Goal: Task Accomplishment & Management: Manage account settings

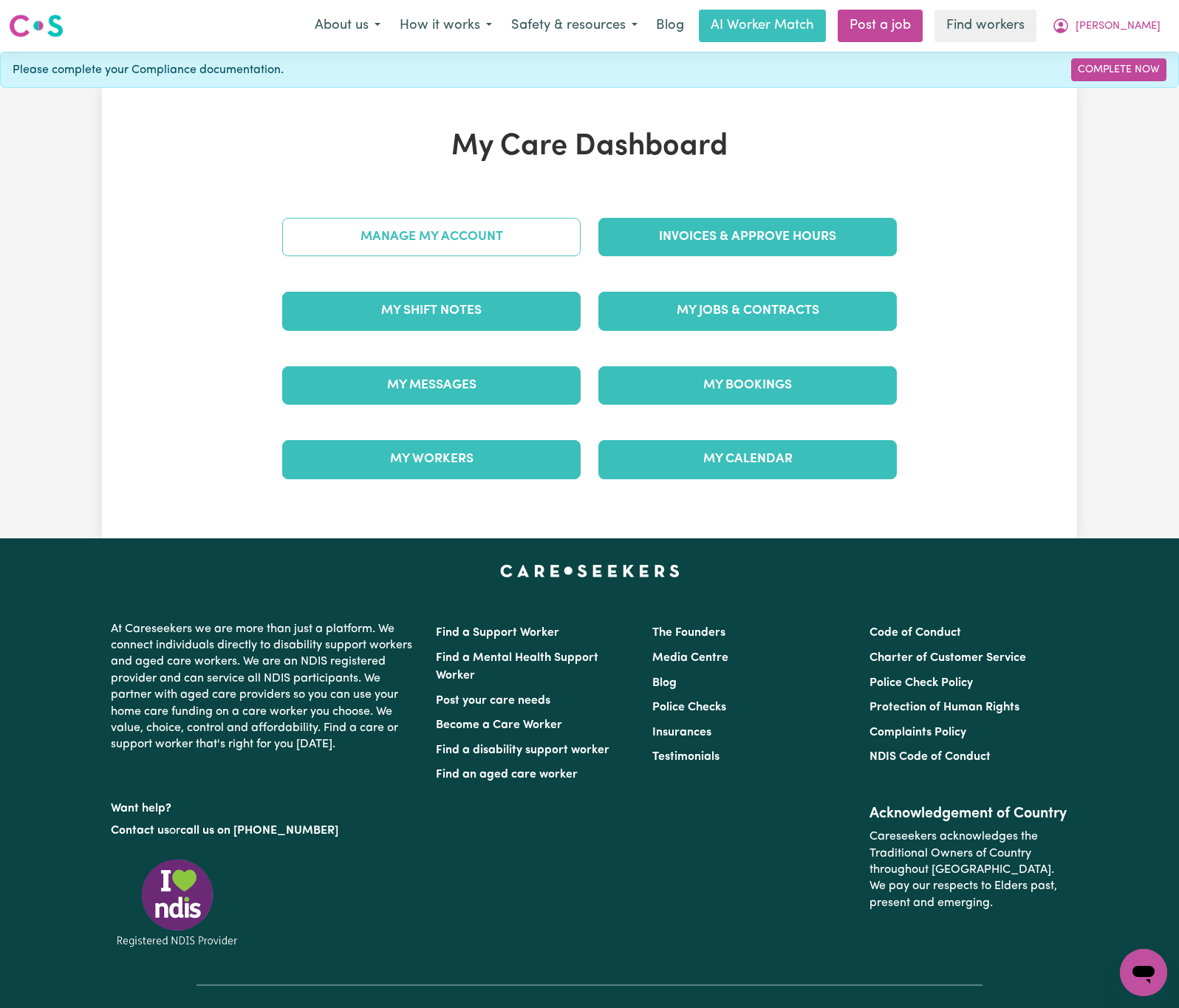
click at [532, 237] on link "Manage My Account" at bounding box center [431, 237] width 299 height 38
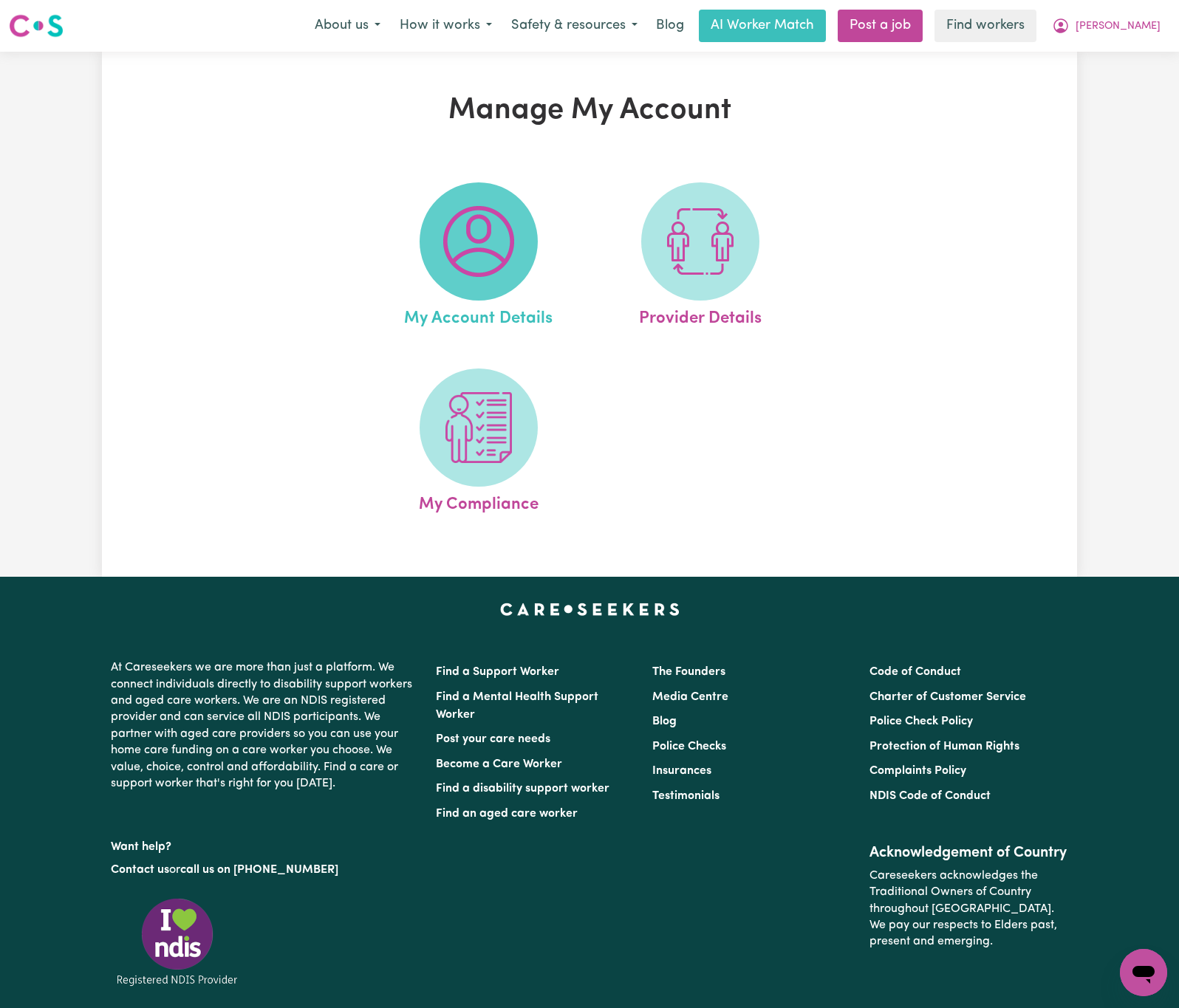
click at [472, 262] on img at bounding box center [479, 242] width 71 height 71
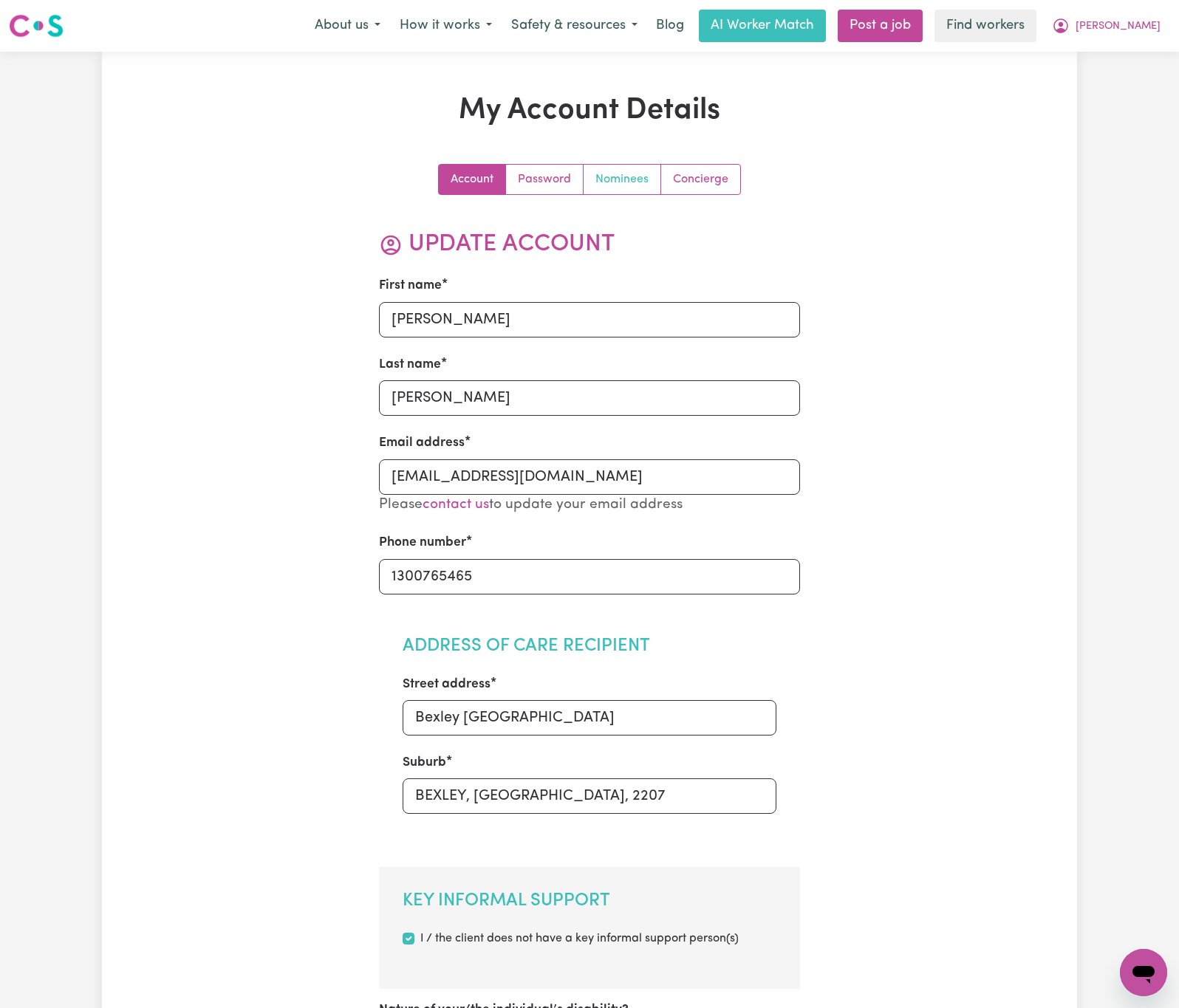
drag, startPoint x: 596, startPoint y: 175, endPoint x: 607, endPoint y: 193, distance: 21.1
click at [597, 176] on link "Nominees" at bounding box center [621, 179] width 77 height 30
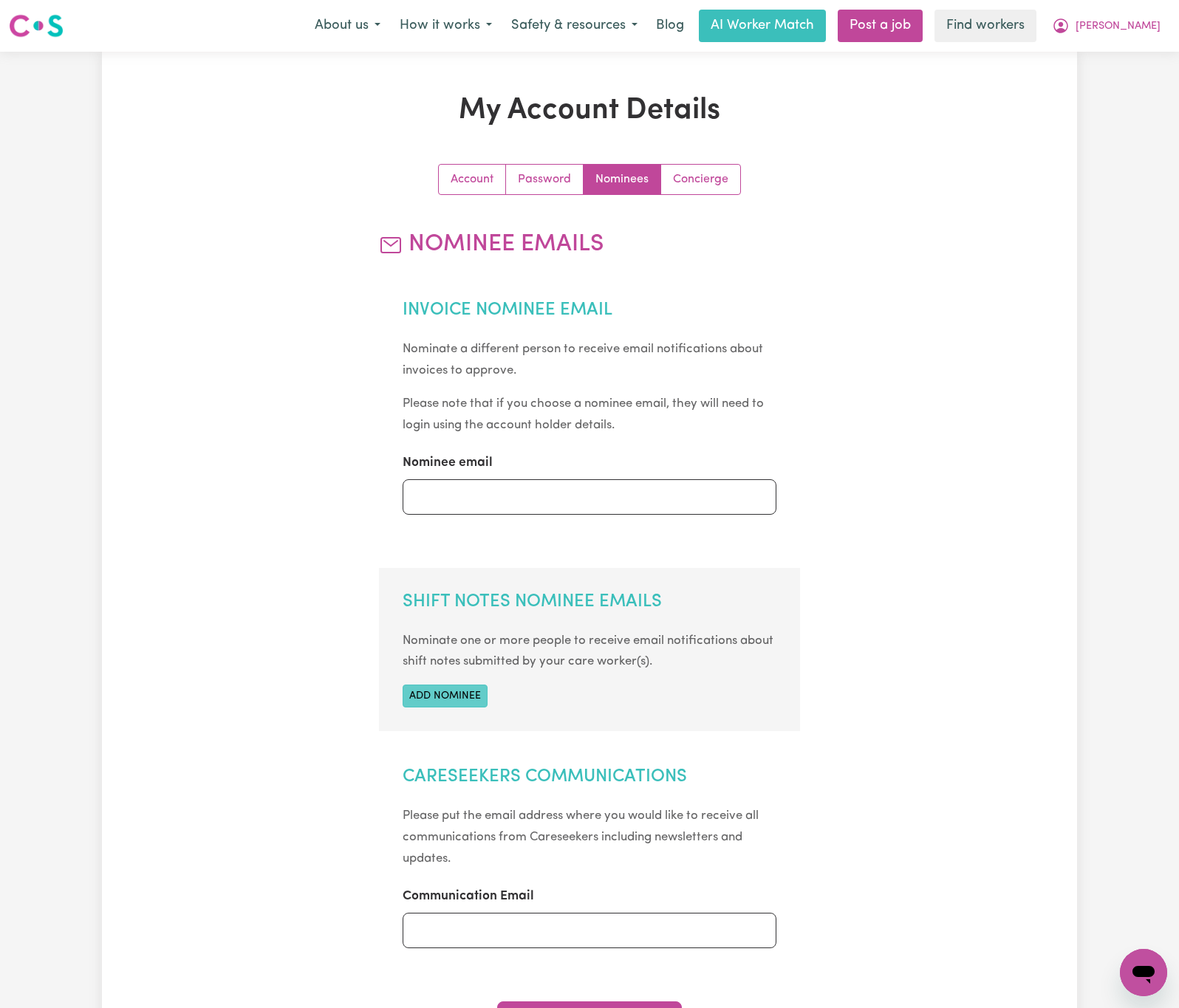
click at [457, 697] on button "Add nominee" at bounding box center [444, 696] width 85 height 23
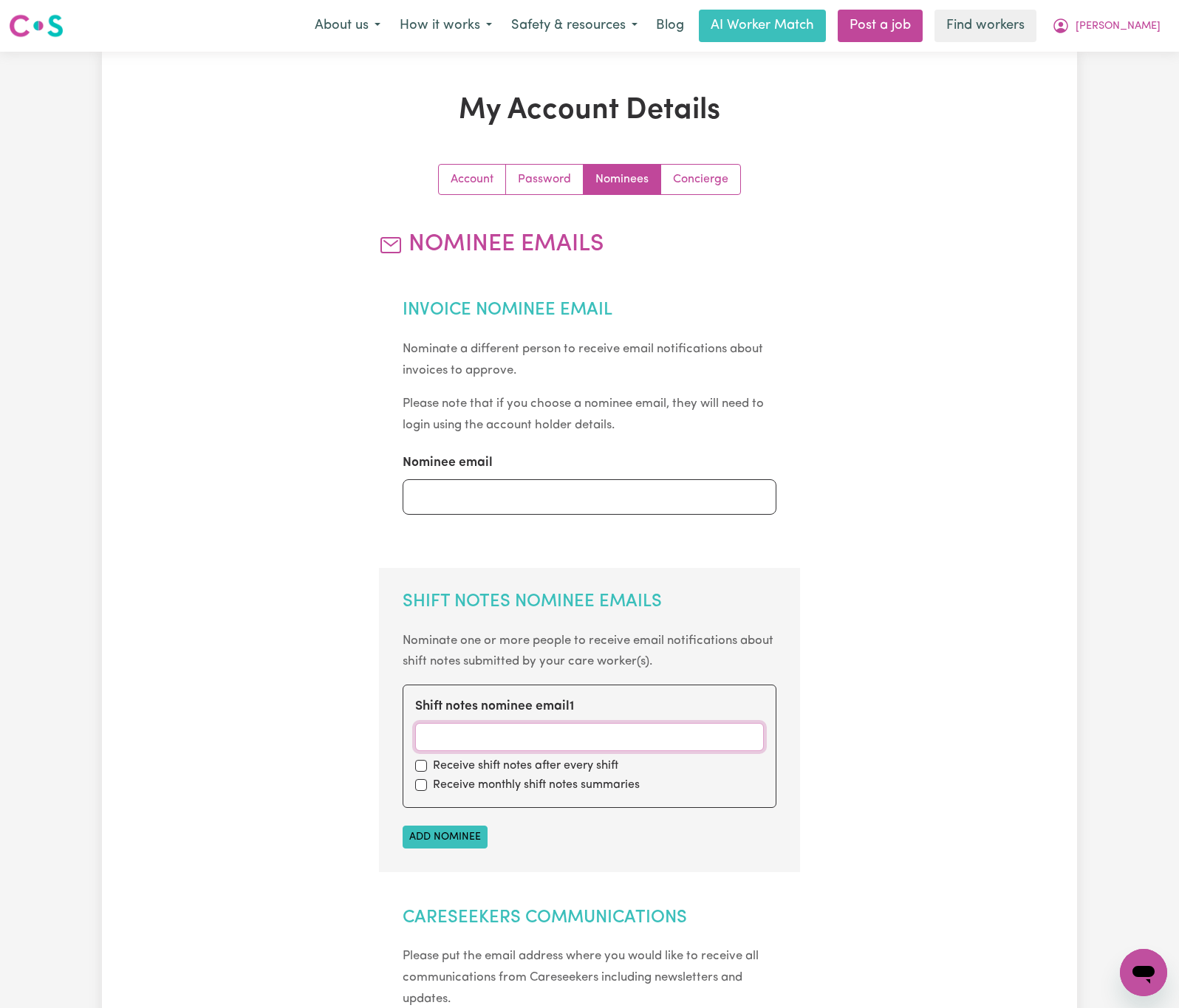
click at [589, 744] on input "Shift notes nominee email 1" at bounding box center [589, 737] width 349 height 28
paste input "[EMAIL_ADDRESS][DOMAIN_NAME]"
type input "[EMAIL_ADDRESS][DOMAIN_NAME]"
click at [481, 771] on label "Receive shift notes after every shift" at bounding box center [525, 766] width 186 height 18
click at [423, 769] on input "checkbox" at bounding box center [421, 766] width 11 height 11
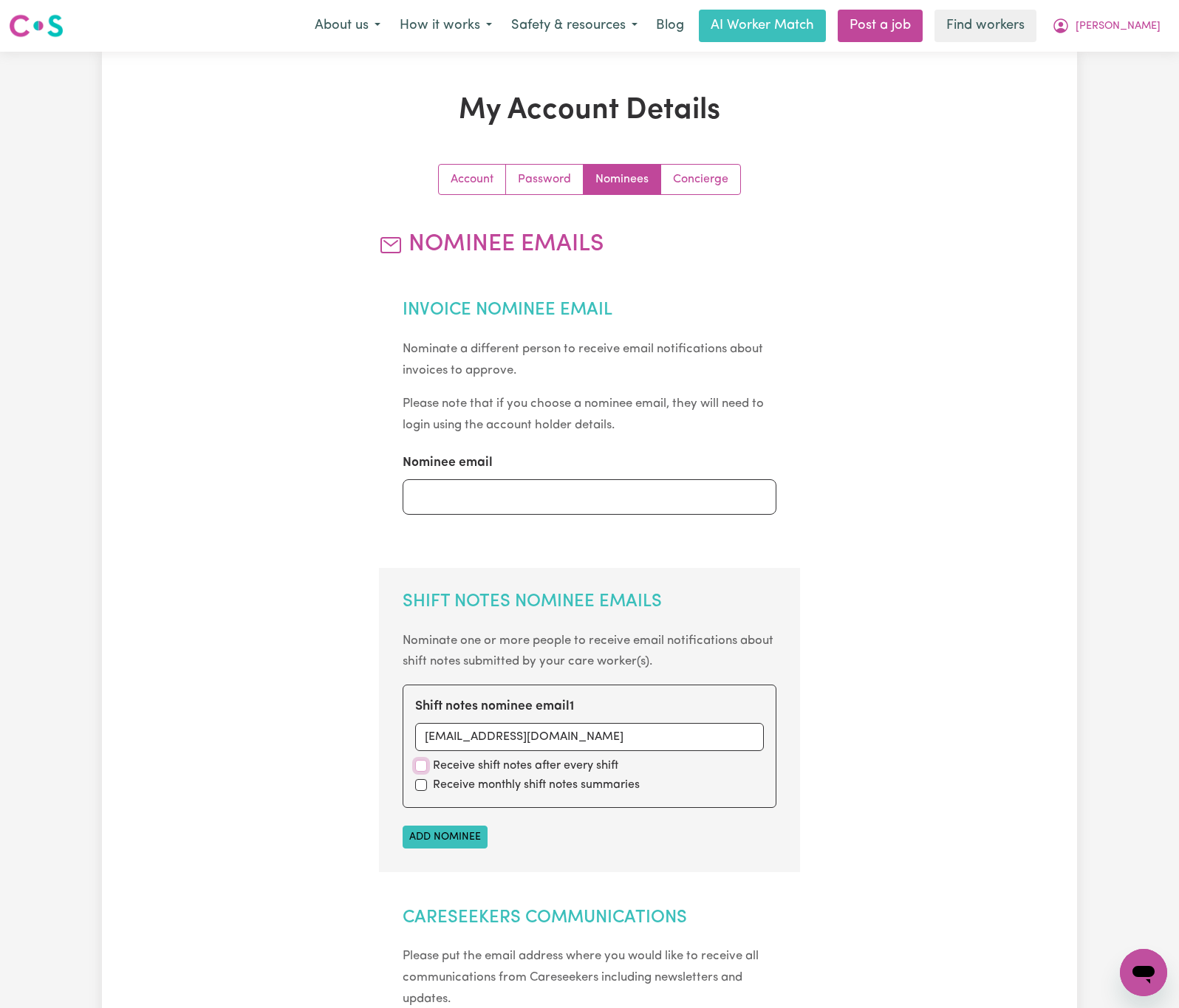
checkbox input "true"
click at [454, 838] on button "Add nominee" at bounding box center [444, 838] width 85 height 23
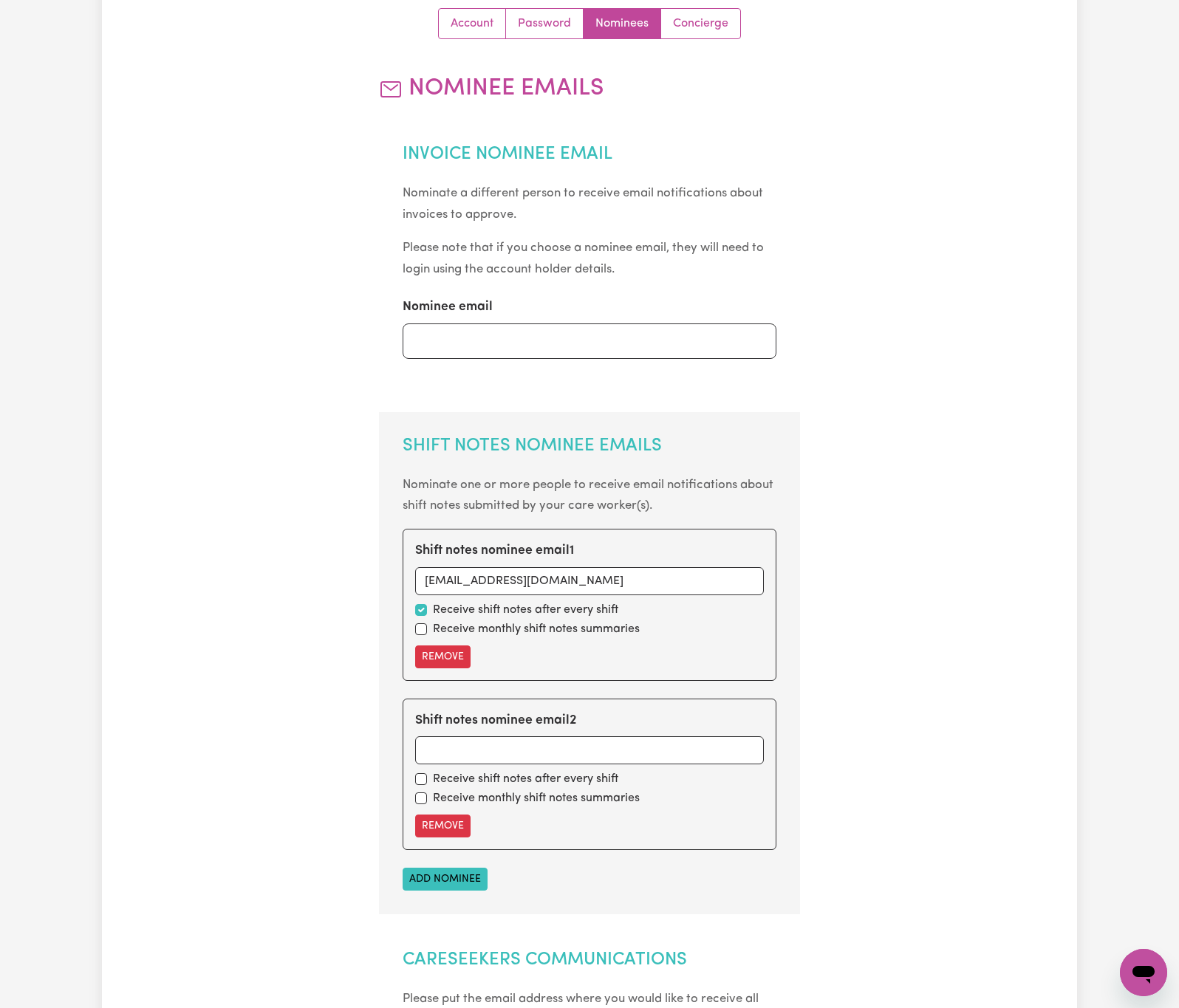
scroll to position [222, 0]
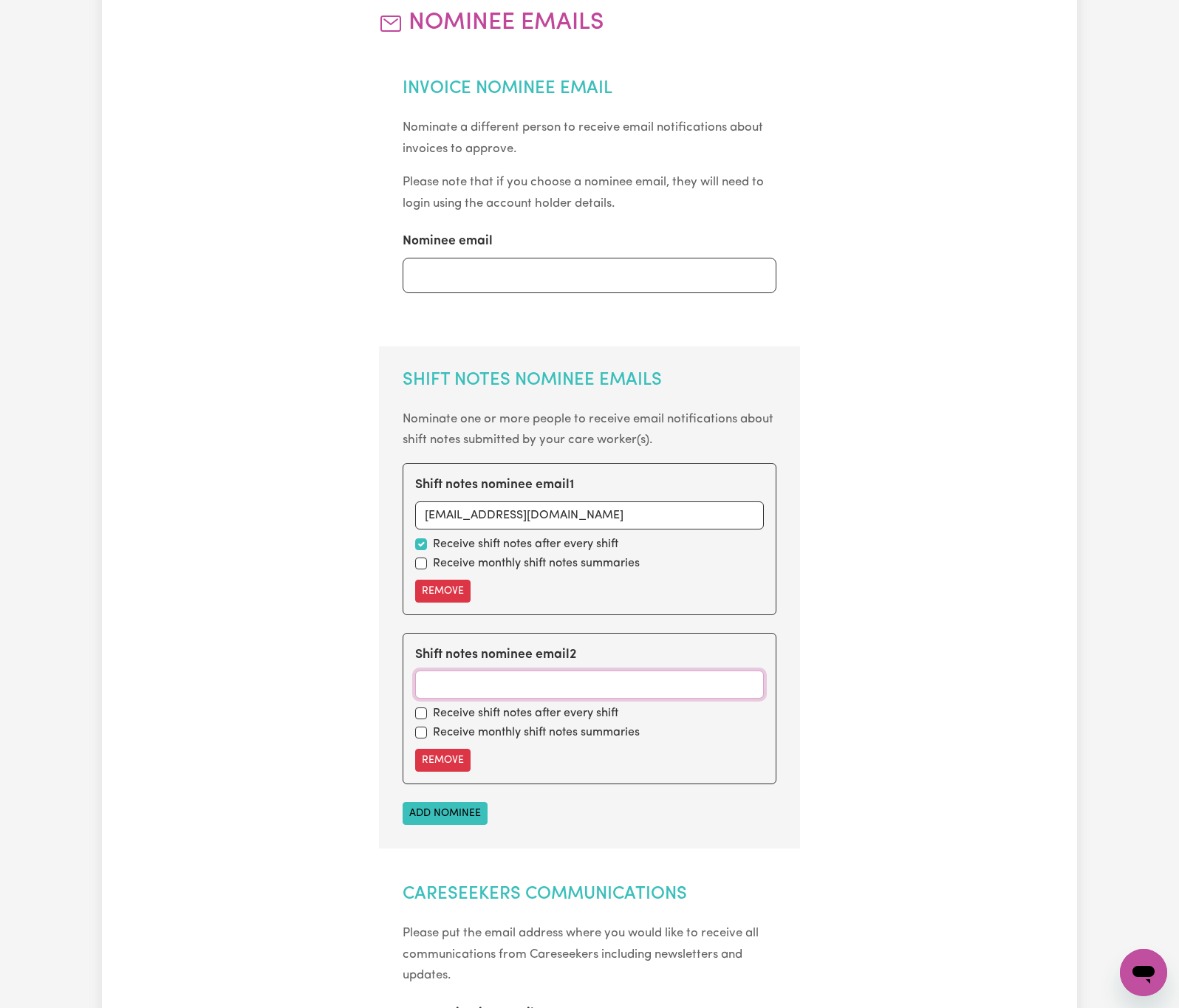
drag, startPoint x: 517, startPoint y: 685, endPoint x: 499, endPoint y: 718, distance: 37.6
click at [517, 685] on input "Shift notes nominee email 2" at bounding box center [589, 684] width 349 height 28
paste input "[PERSON_NAME][EMAIL_ADDRESS][DOMAIN_NAME]"
type input "[PERSON_NAME][EMAIL_ADDRESS][DOMAIN_NAME]"
click at [439, 718] on label "Receive shift notes after every shift" at bounding box center [525, 713] width 186 height 18
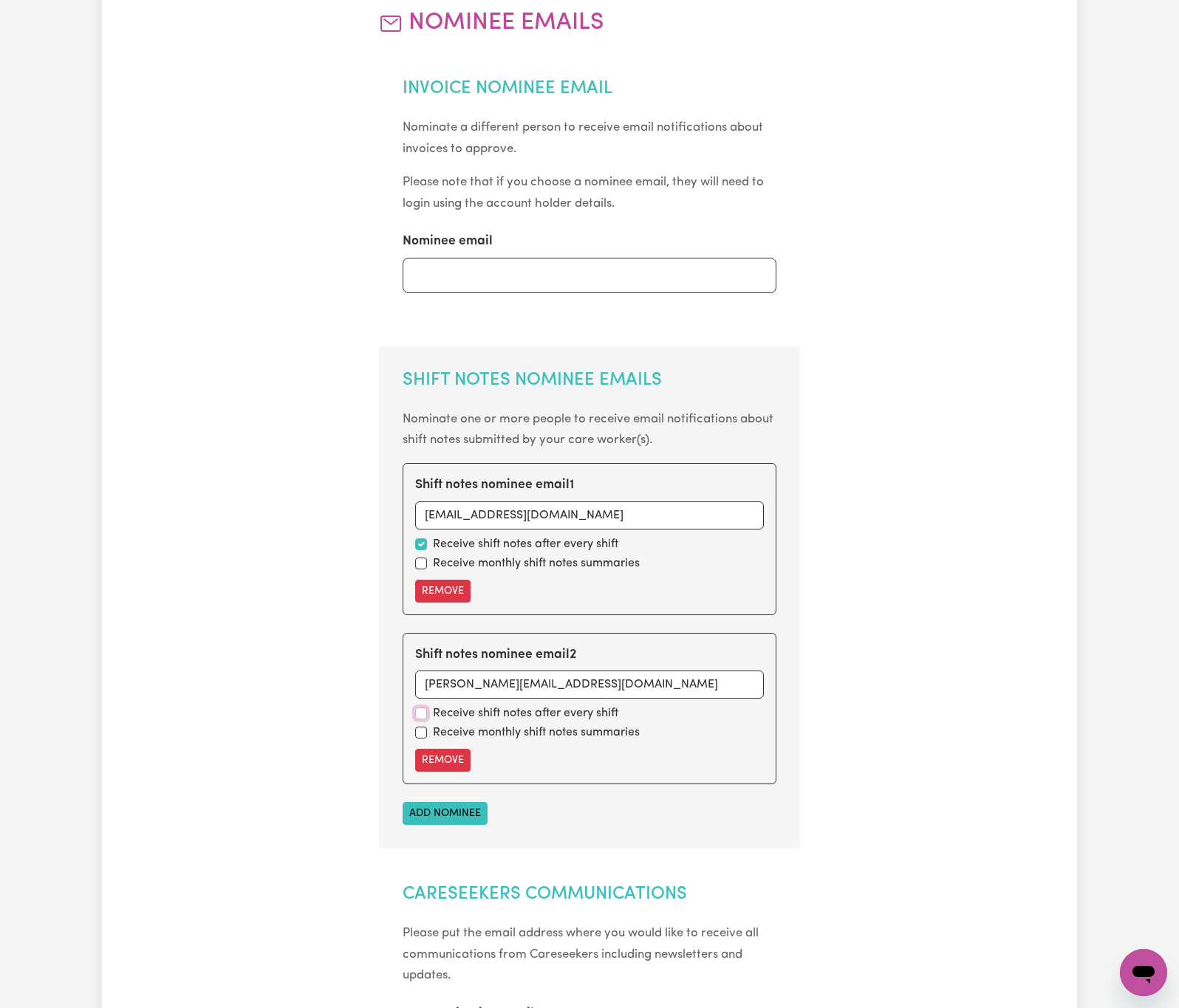
click at [417, 717] on input "checkbox" at bounding box center [421, 714] width 11 height 11
checkbox input "true"
click at [450, 814] on button "Add nominee" at bounding box center [444, 814] width 85 height 23
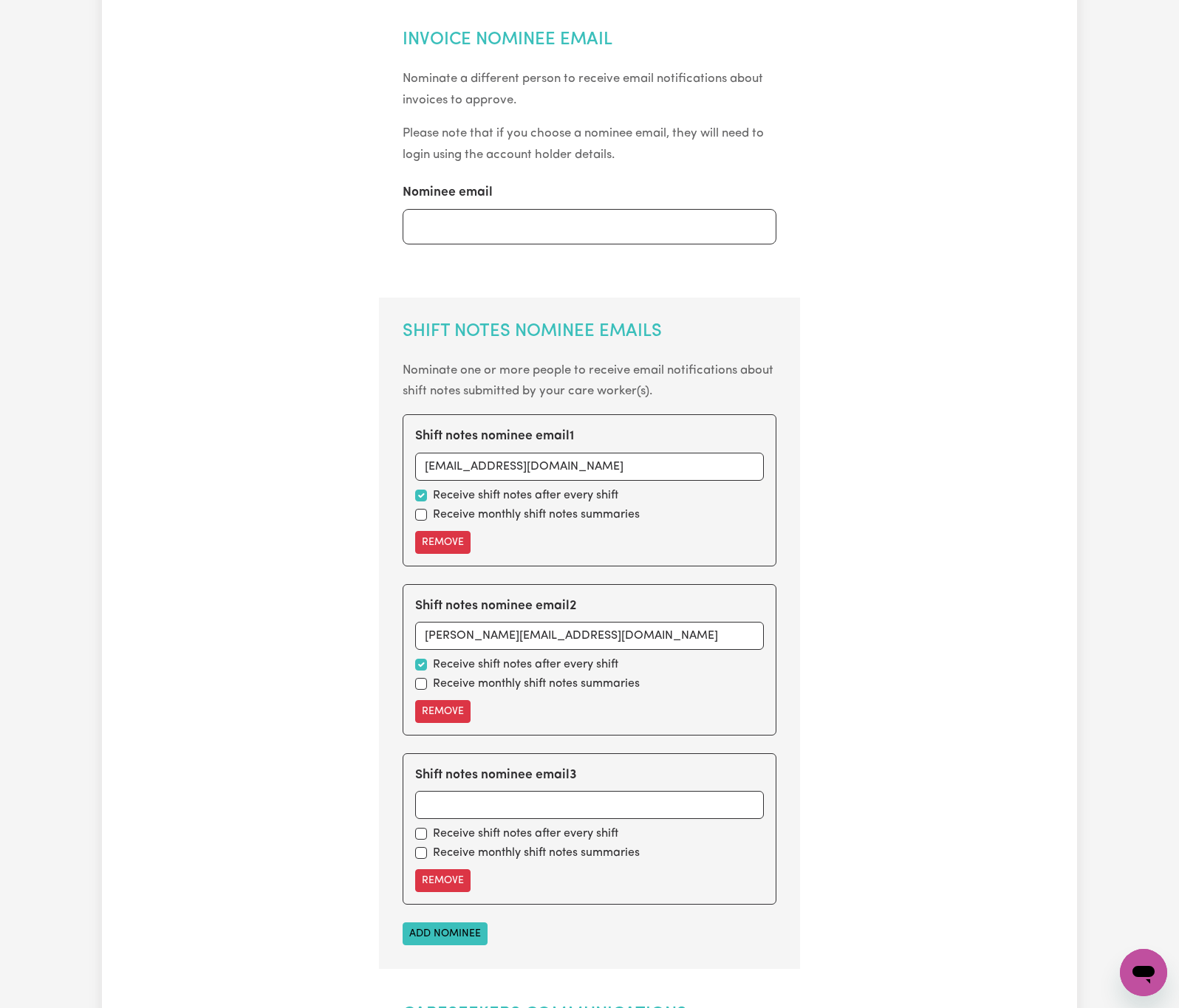
scroll to position [444, 0]
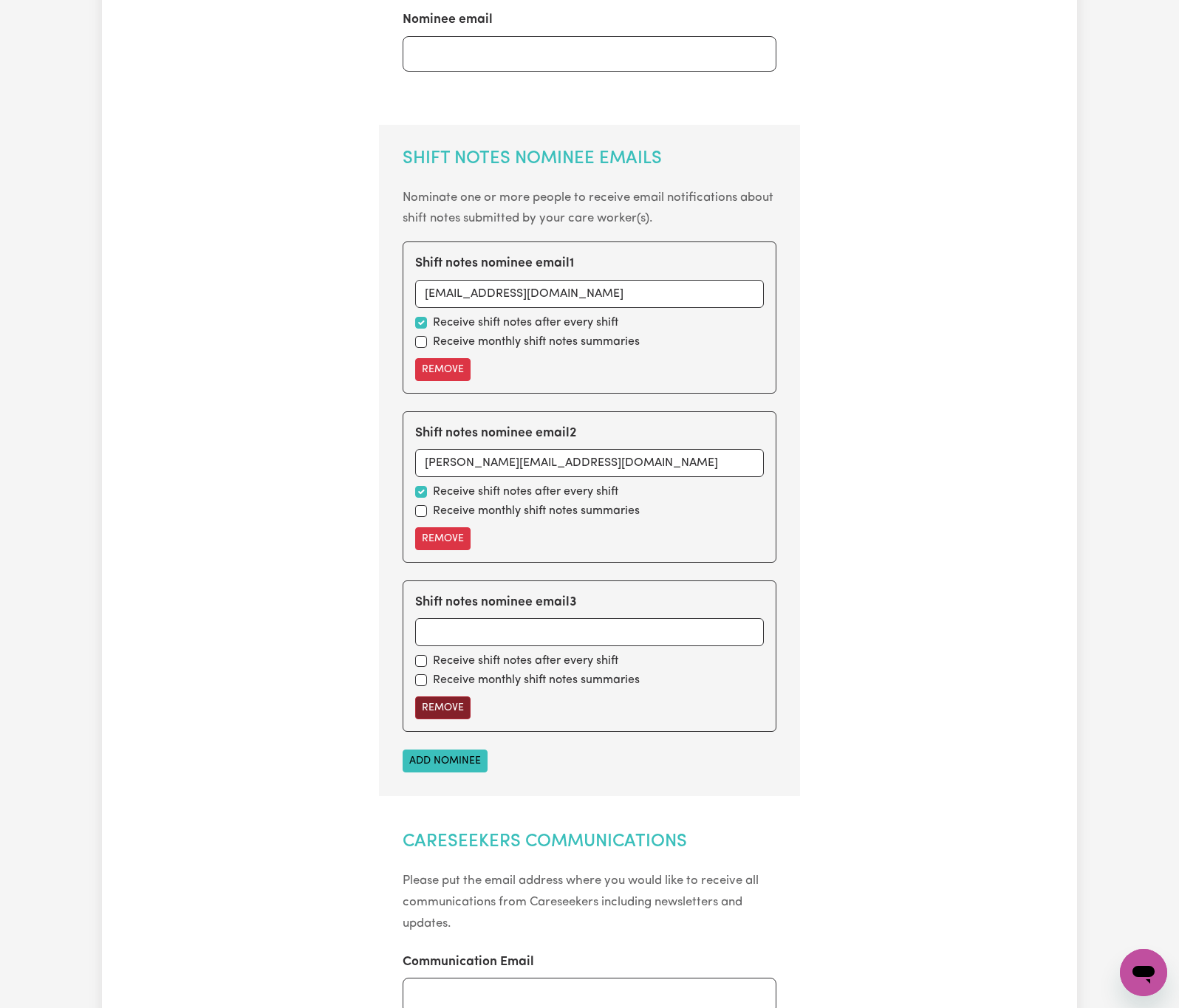
click at [443, 703] on button "Remove" at bounding box center [442, 708] width 55 height 23
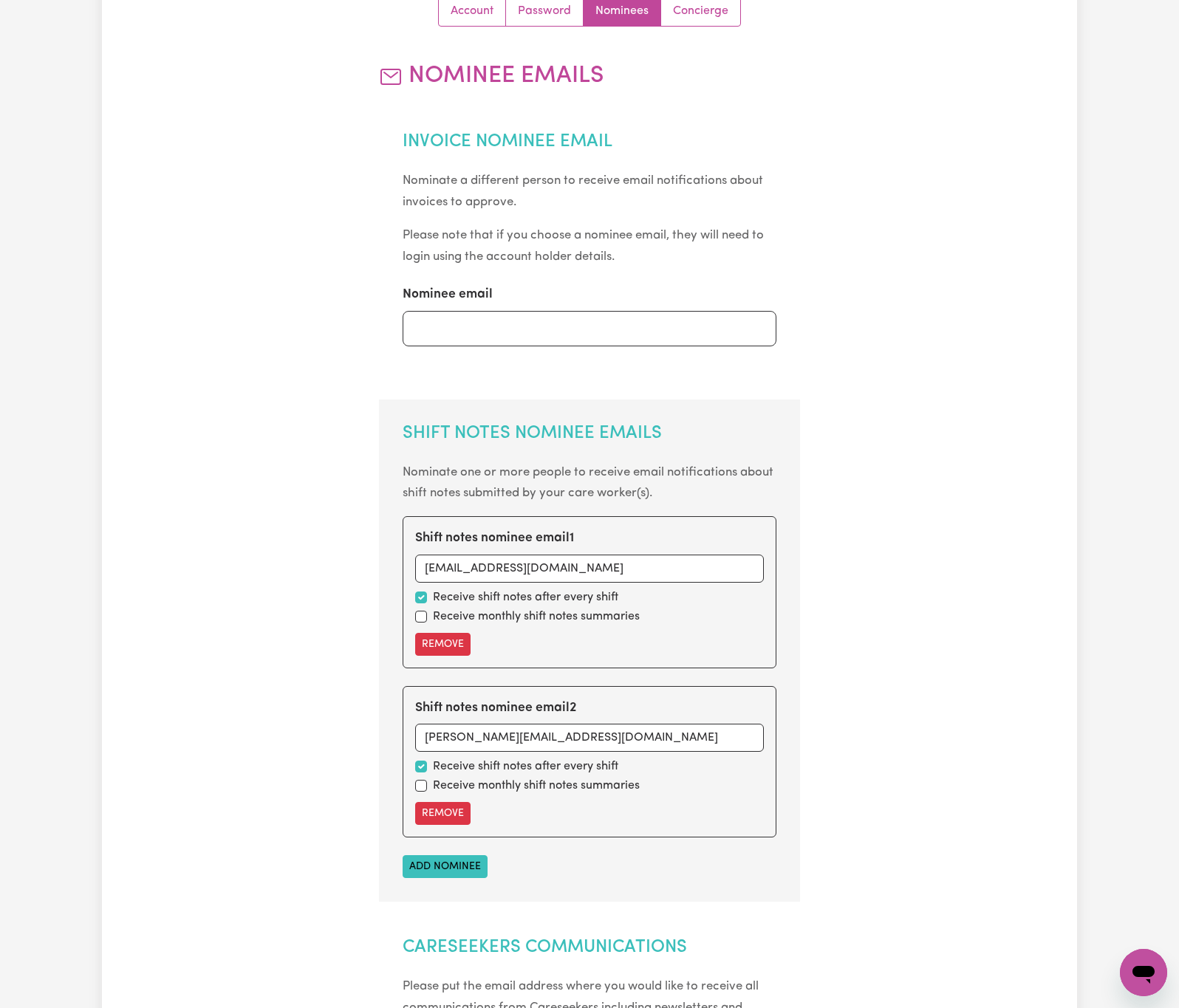
scroll to position [554, 0]
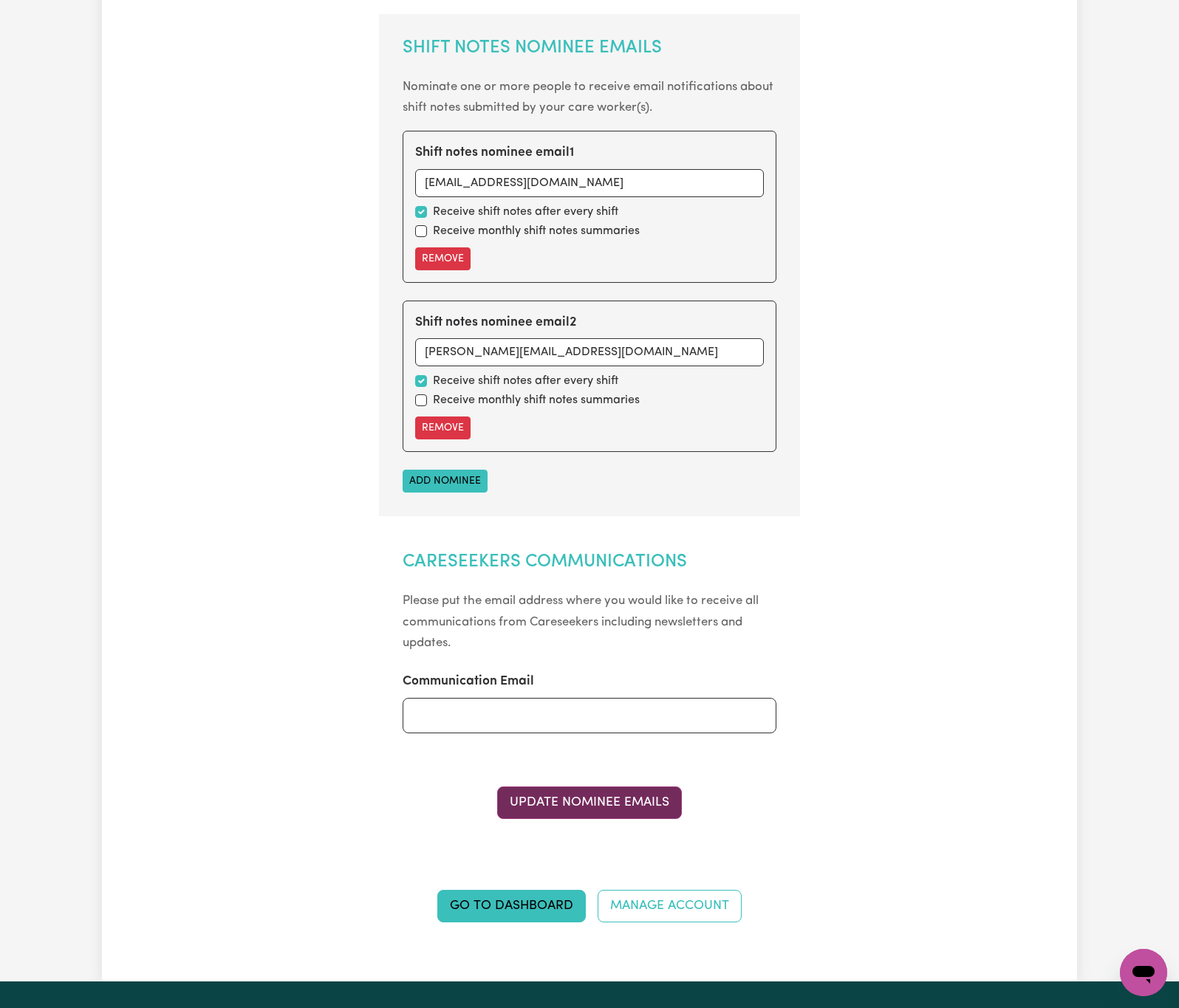
click at [635, 820] on button "Update Nominee Emails" at bounding box center [589, 803] width 185 height 32
click at [537, 916] on link "Go to Dashboard" at bounding box center [511, 906] width 148 height 32
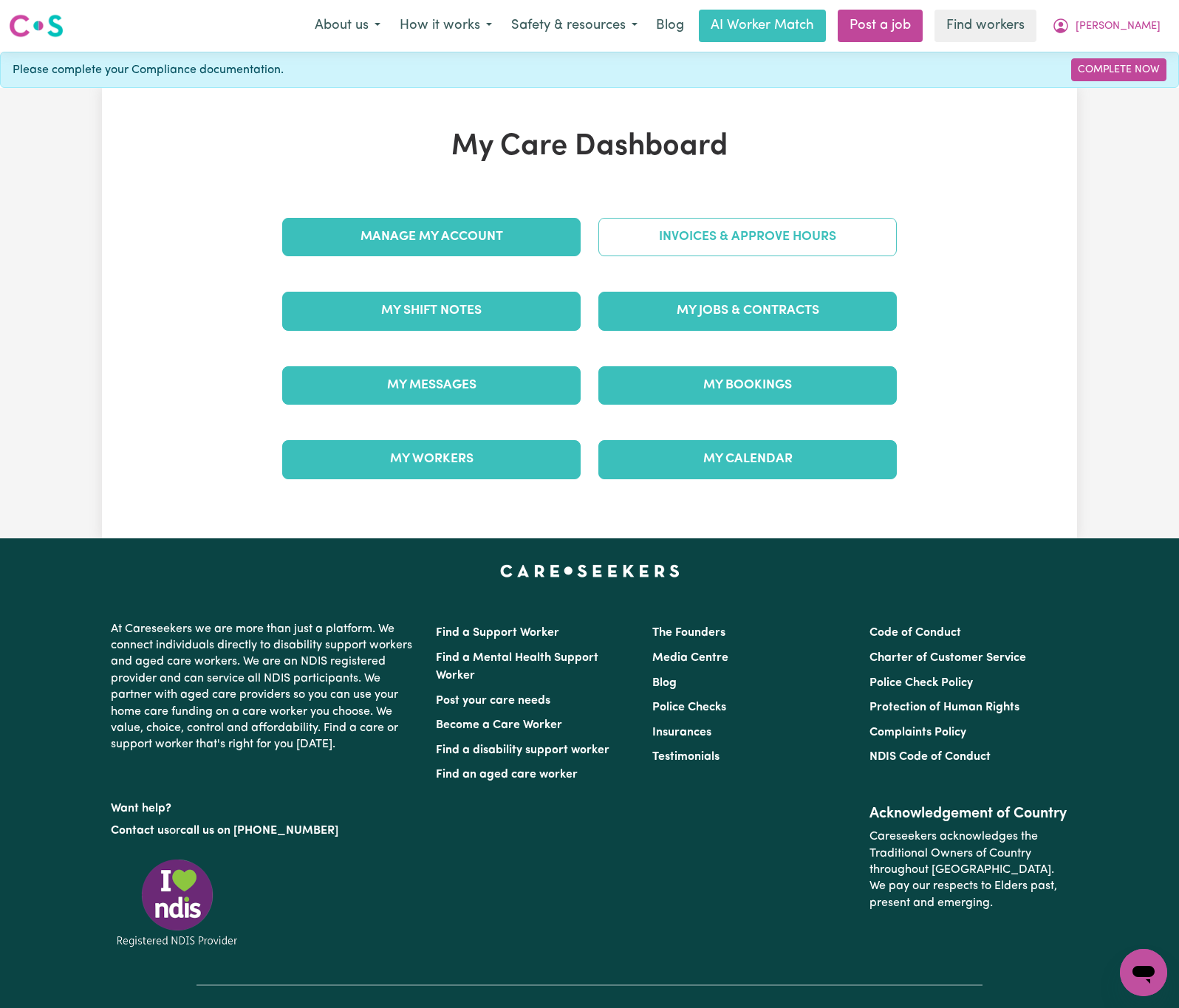
click at [857, 240] on link "Invoices & Approve Hours" at bounding box center [748, 237] width 299 height 38
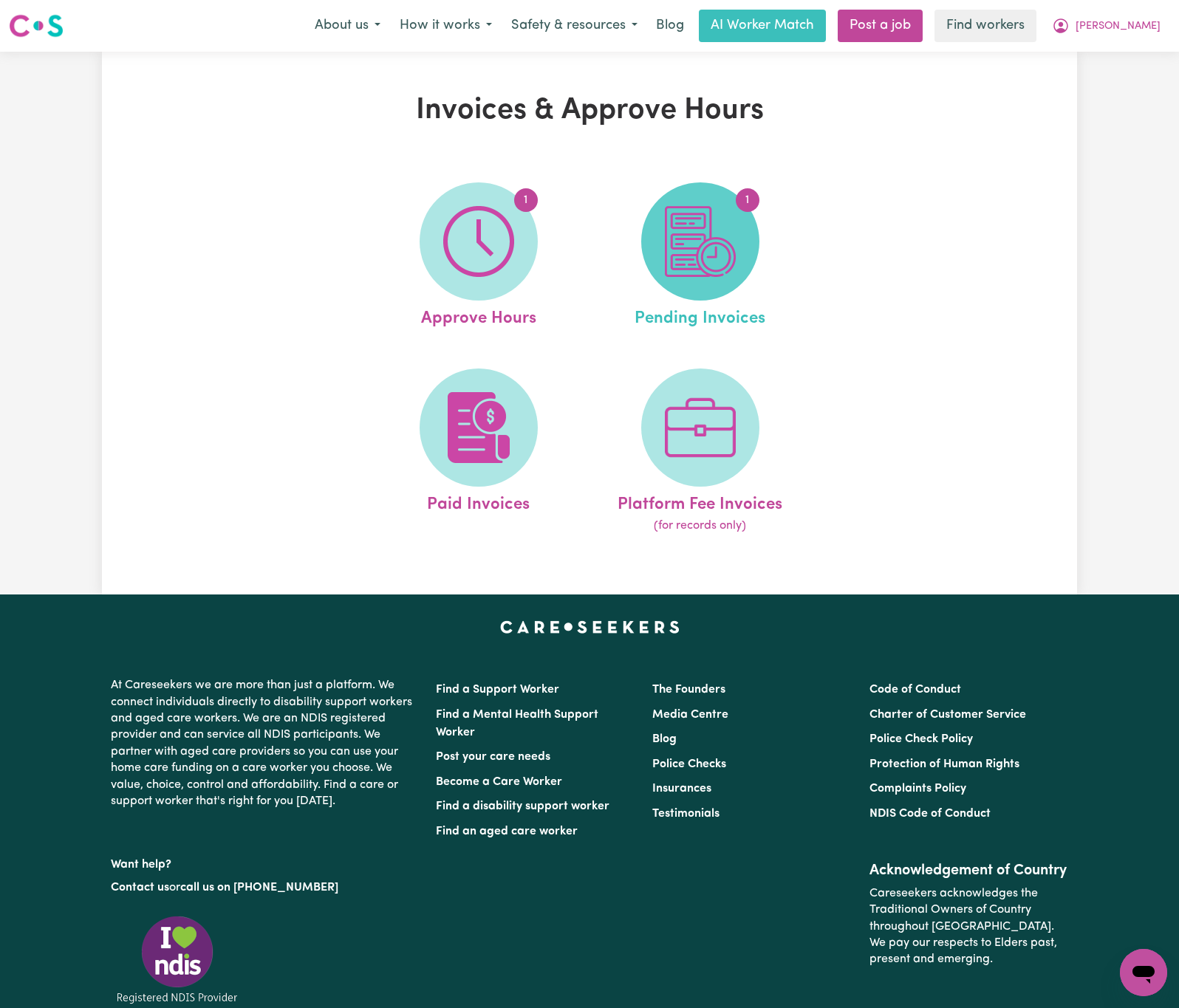
click at [669, 239] on img at bounding box center [700, 242] width 71 height 71
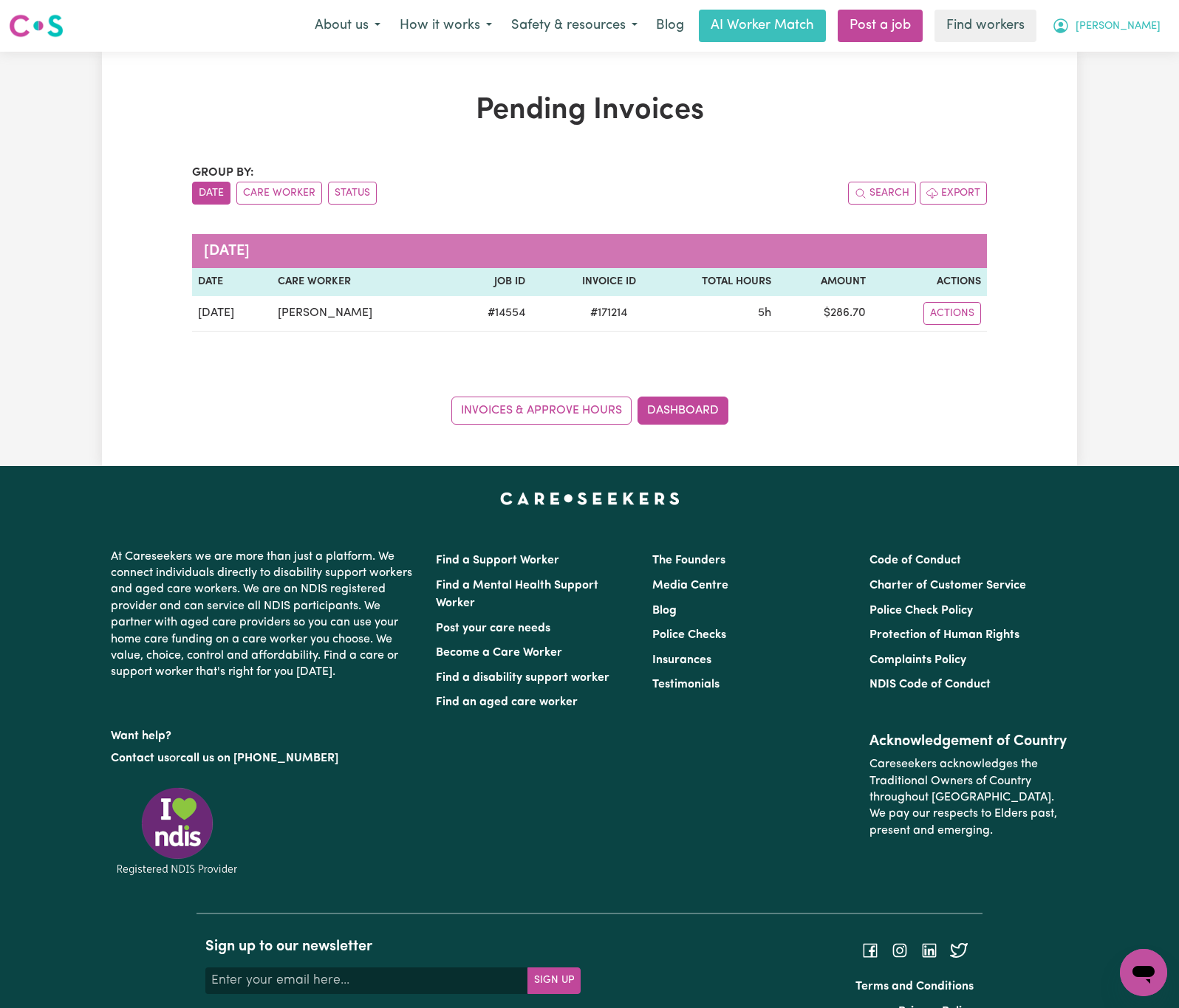
click at [1070, 25] on icon "My Account" at bounding box center [1060, 26] width 18 height 18
click at [1121, 51] on link "My Dashboard" at bounding box center [1110, 57] width 117 height 28
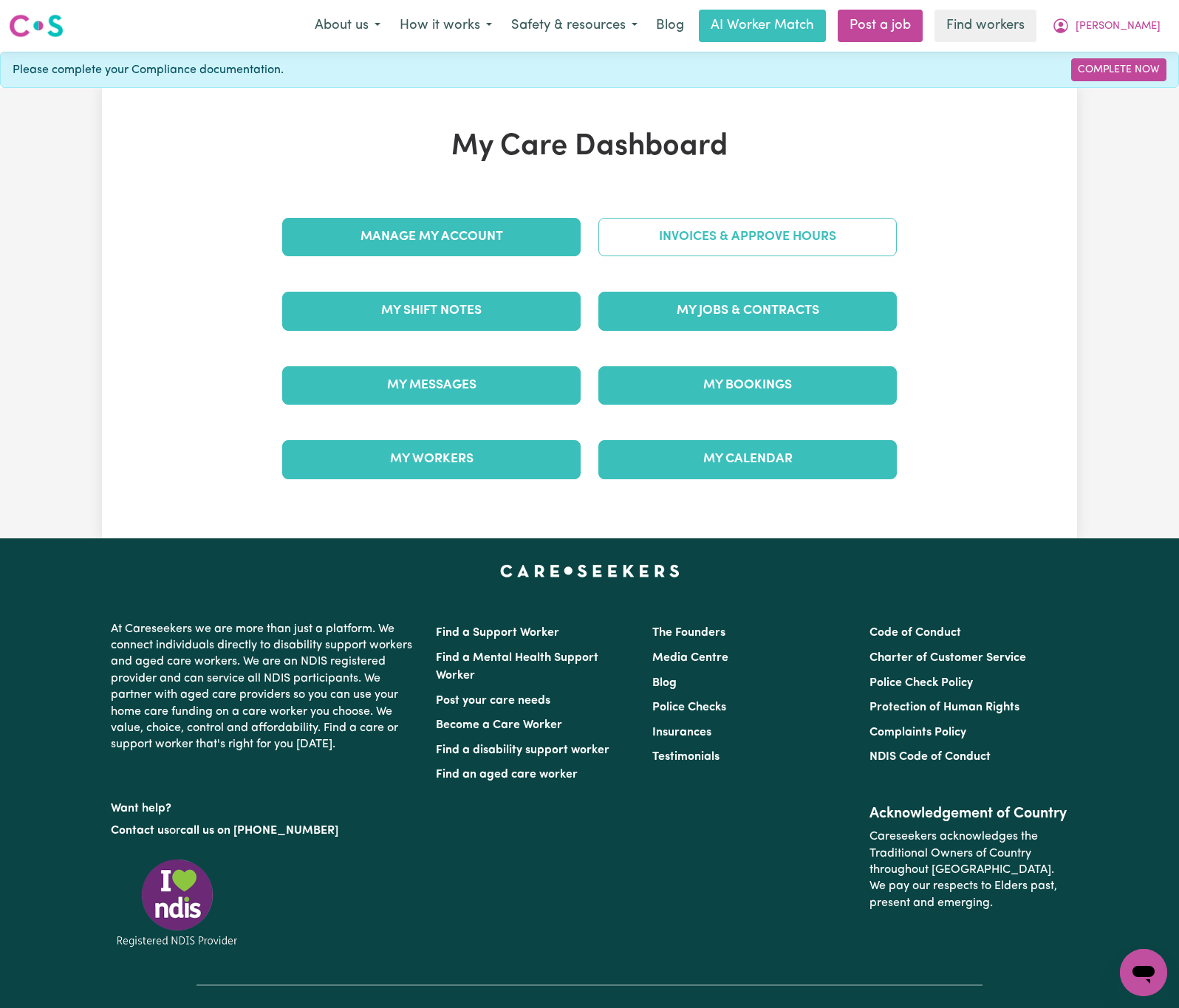
click at [645, 248] on link "Invoices & Approve Hours" at bounding box center [748, 237] width 299 height 38
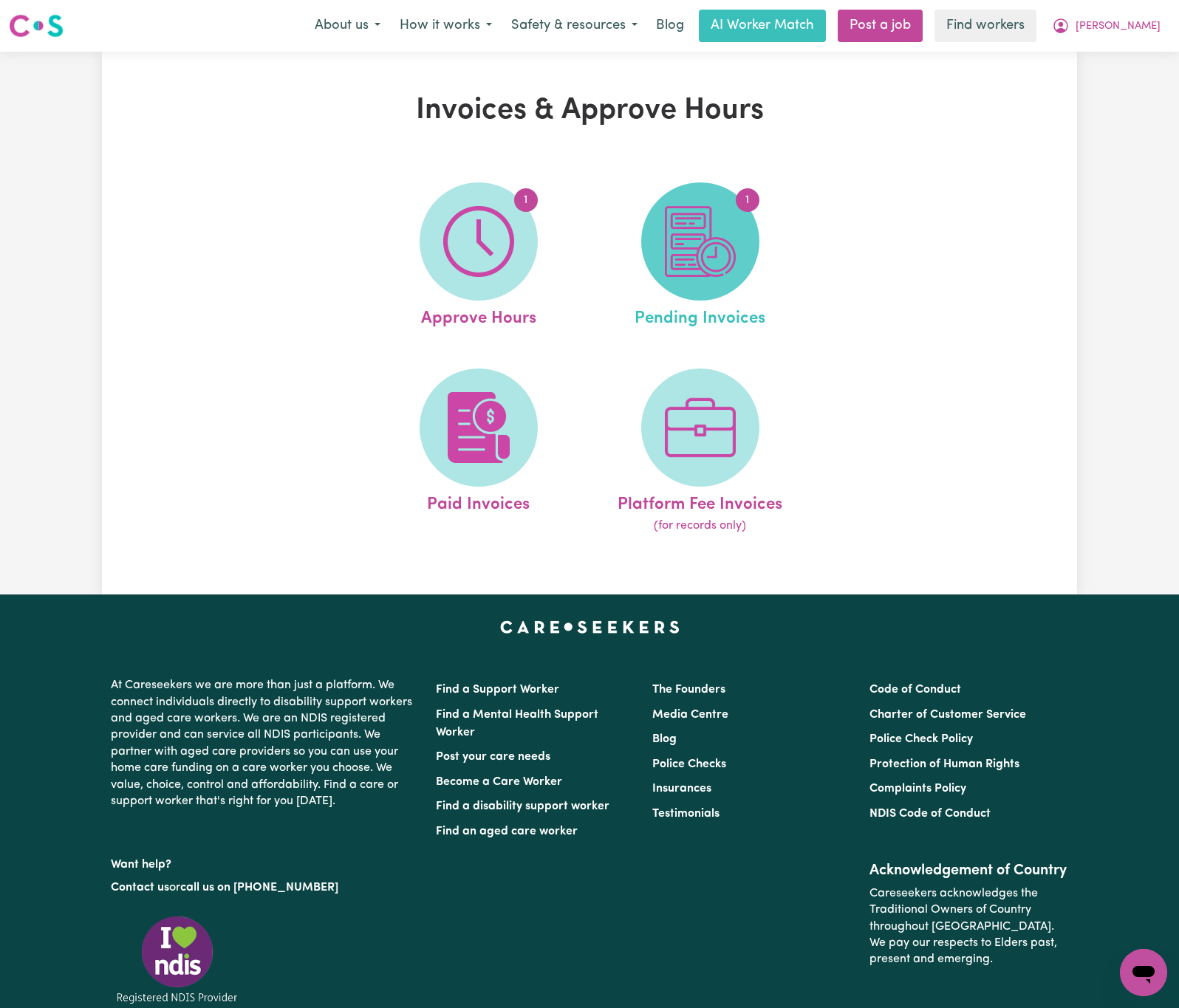
click at [725, 264] on img at bounding box center [700, 242] width 71 height 71
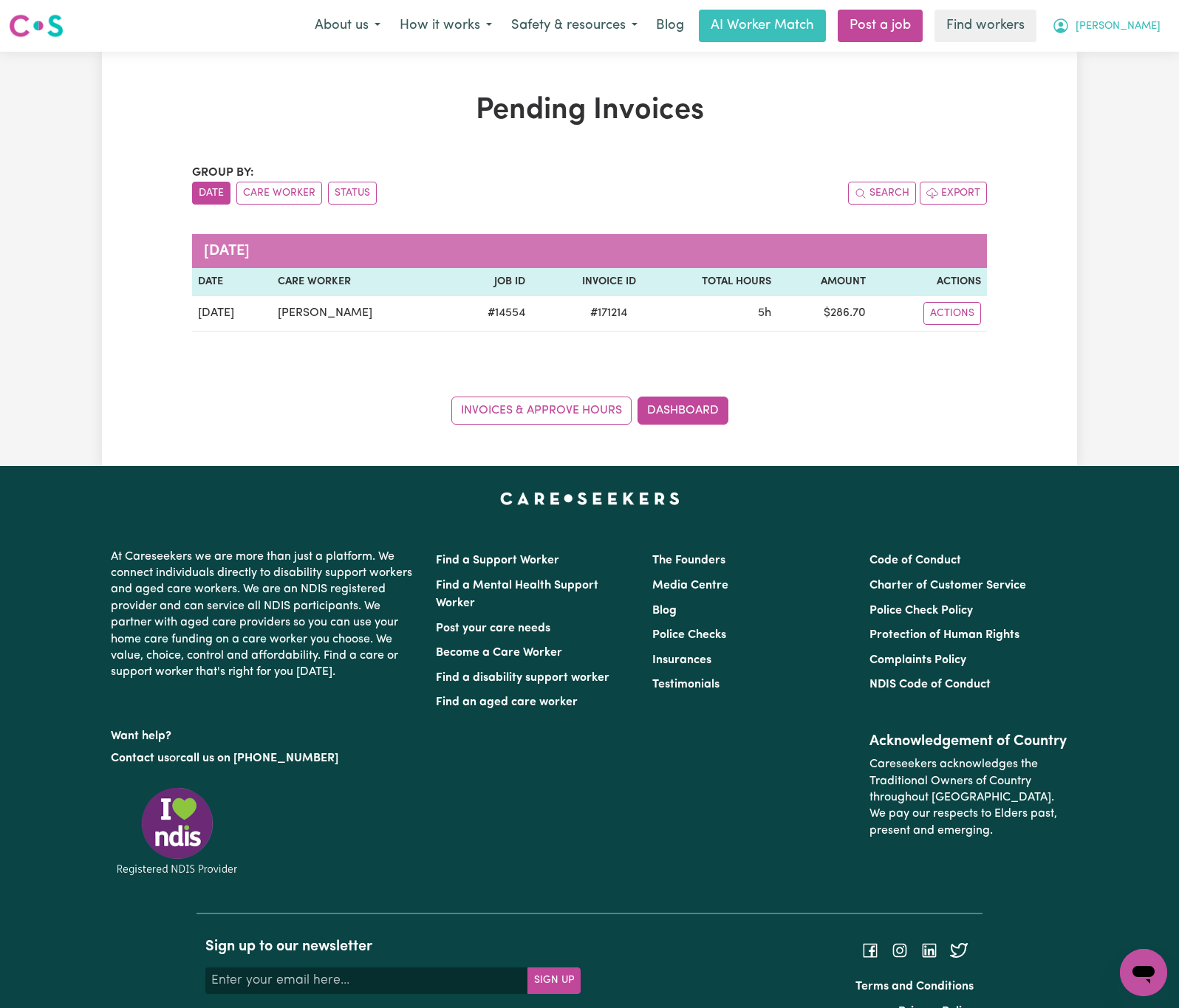
click at [1128, 31] on span "[PERSON_NAME]" at bounding box center [1117, 26] width 85 height 16
click at [1126, 60] on link "My Dashboard" at bounding box center [1110, 57] width 117 height 28
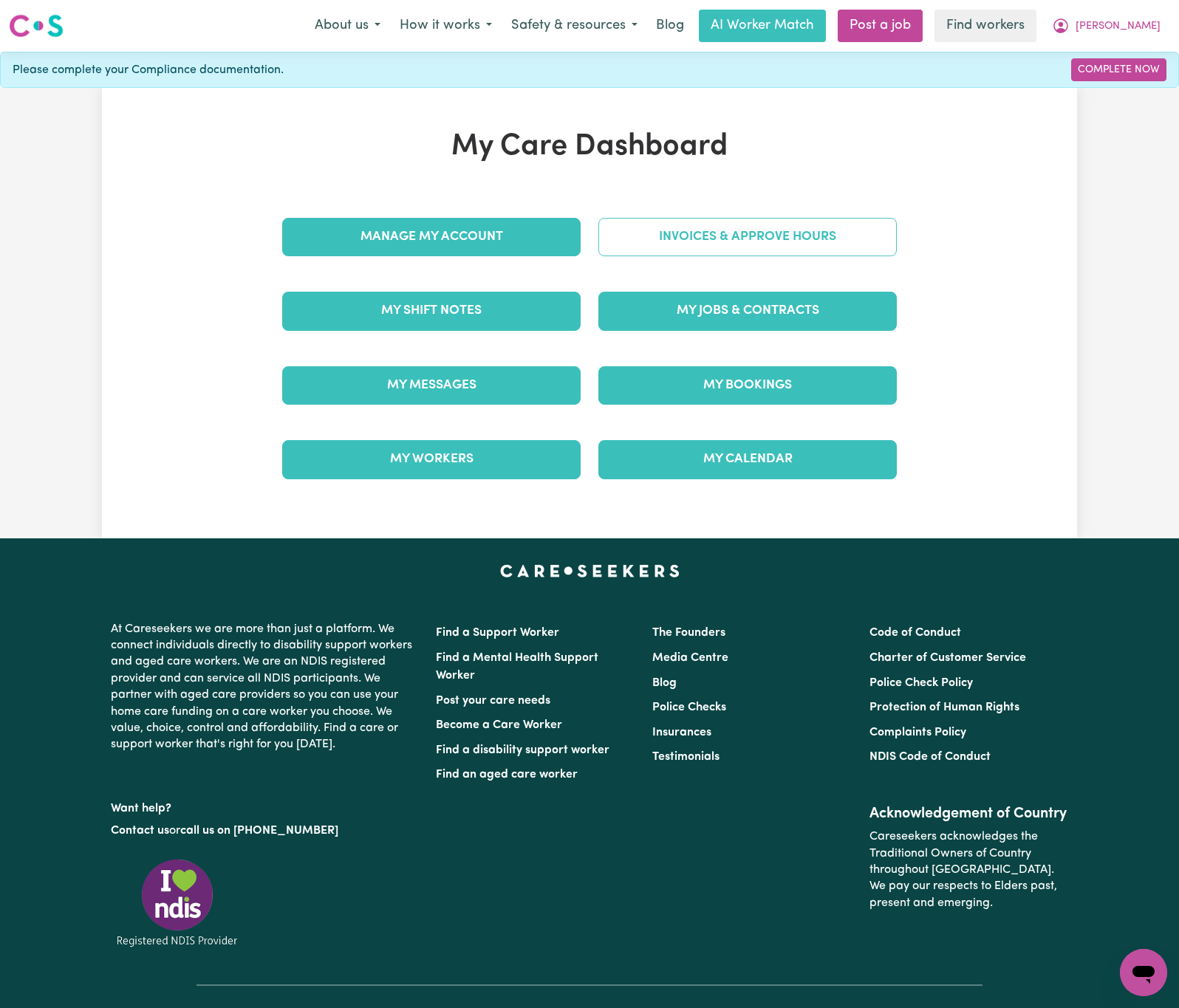
click at [707, 230] on link "Invoices & Approve Hours" at bounding box center [748, 237] width 299 height 38
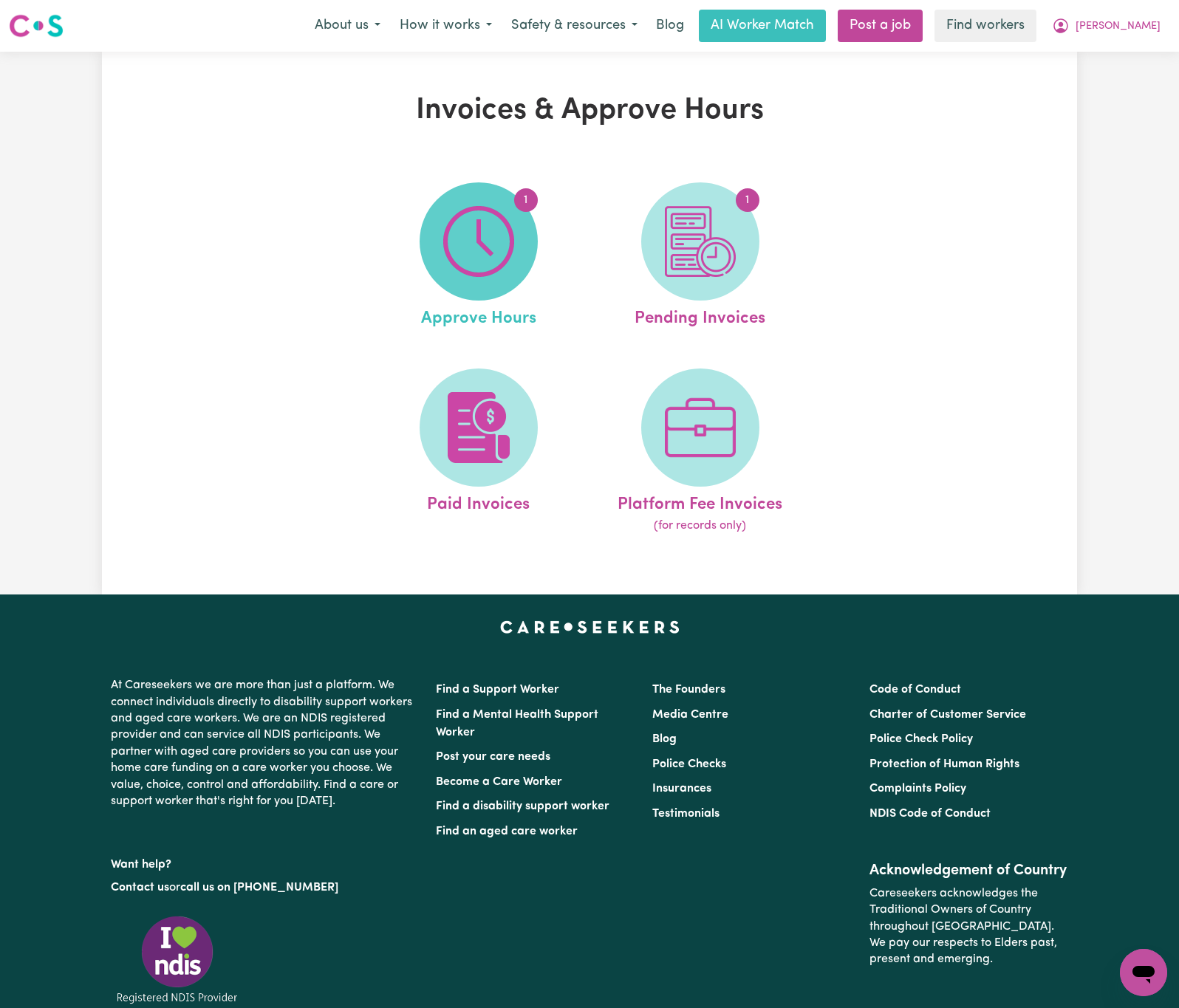
click at [450, 203] on span "1" at bounding box center [479, 242] width 118 height 118
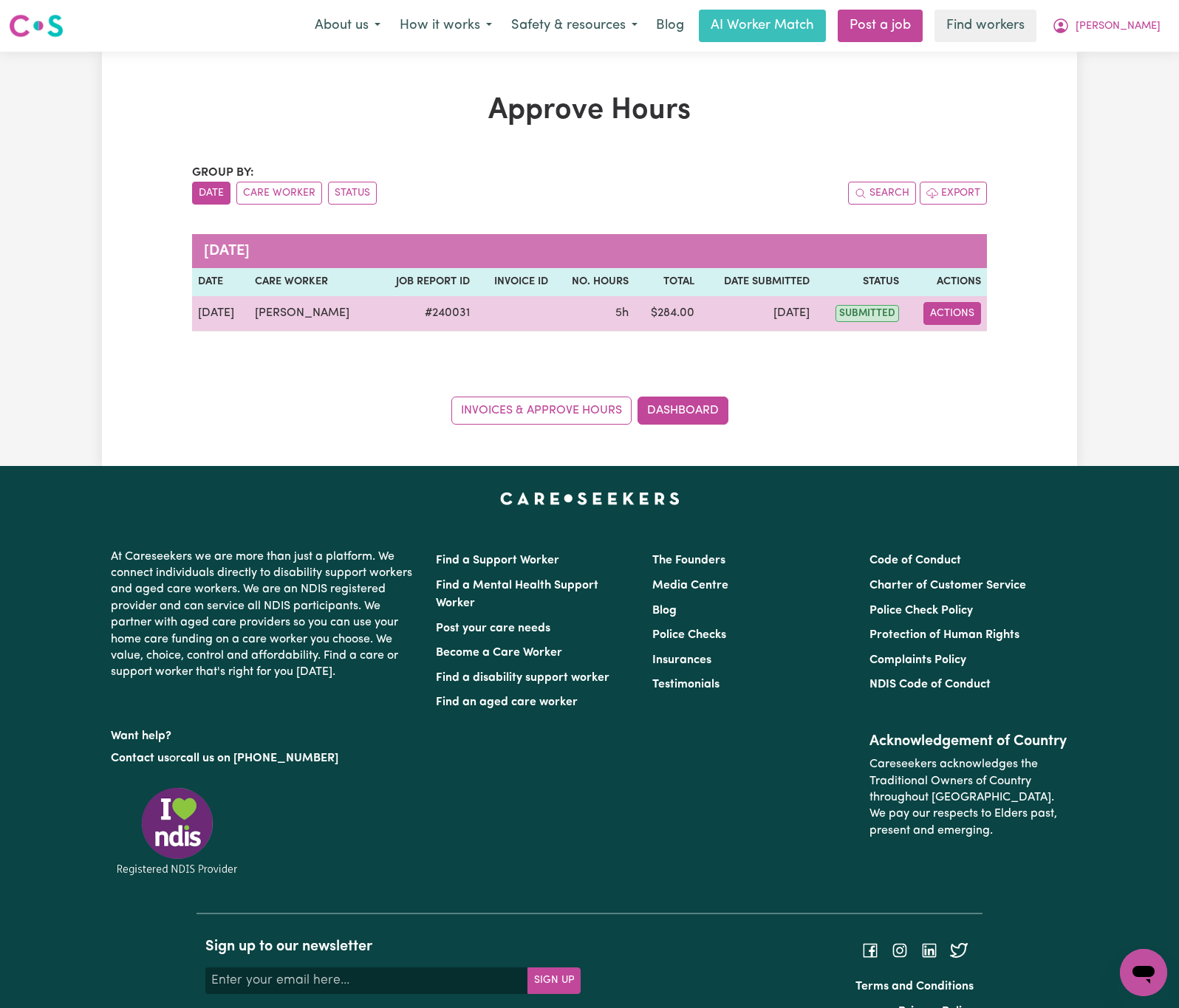
click at [942, 308] on button "Actions" at bounding box center [952, 313] width 58 height 23
click at [962, 346] on link "View Job Report" at bounding box center [988, 348] width 127 height 30
select select "pm"
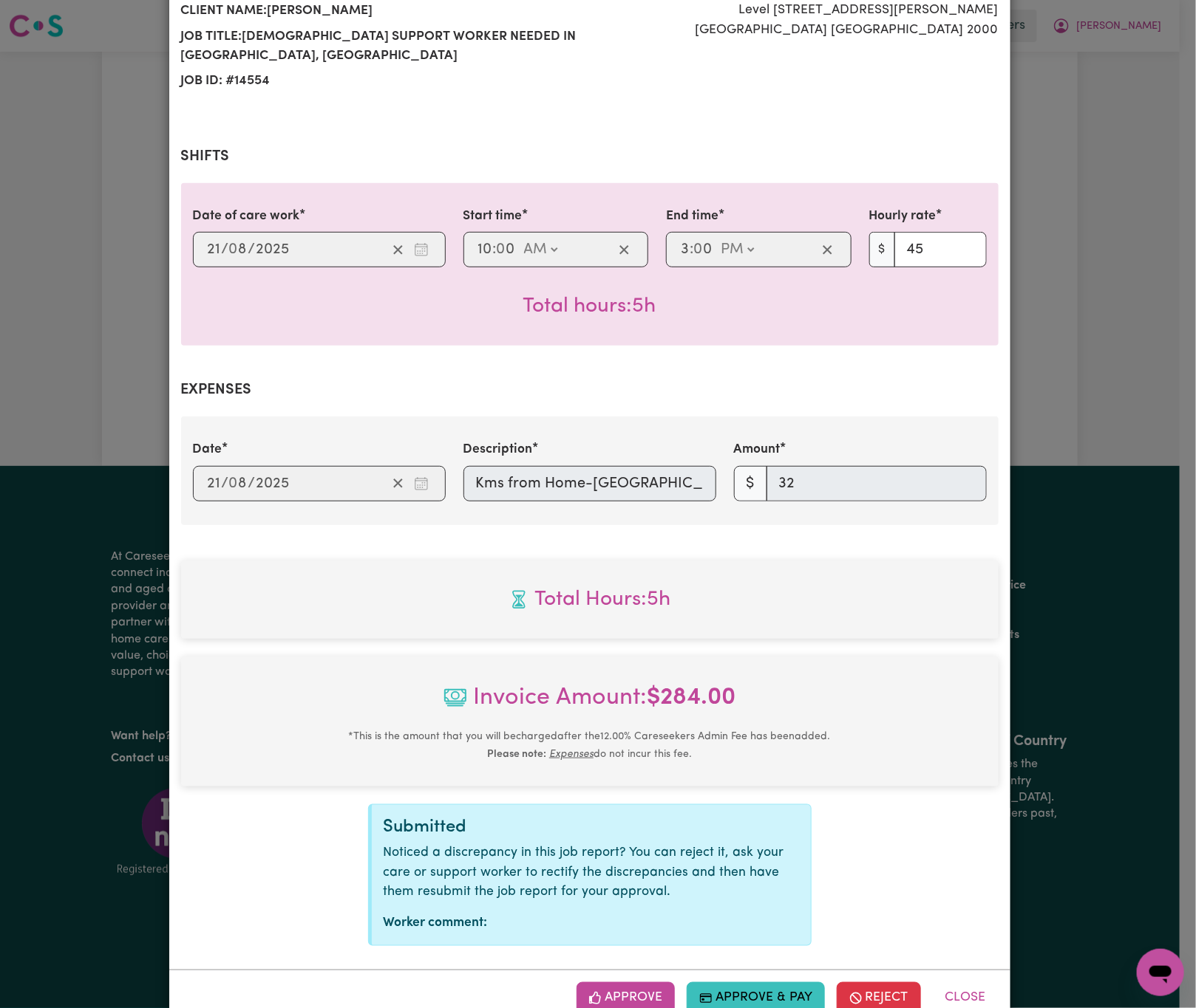
scroll to position [226, 0]
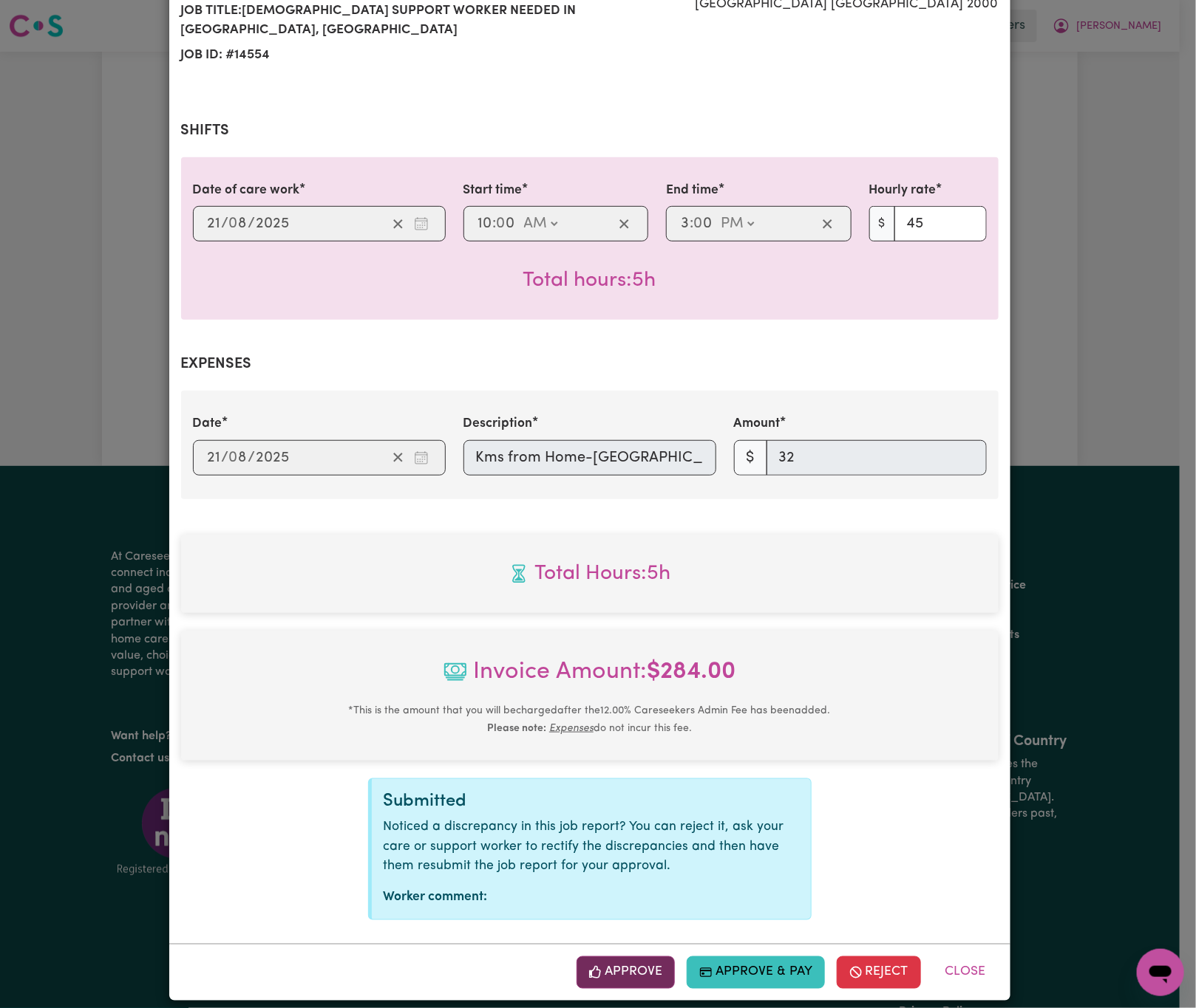
drag, startPoint x: 610, startPoint y: 964, endPoint x: 641, endPoint y: 959, distance: 31.4
click at [610, 962] on button "Approve" at bounding box center [626, 973] width 99 height 32
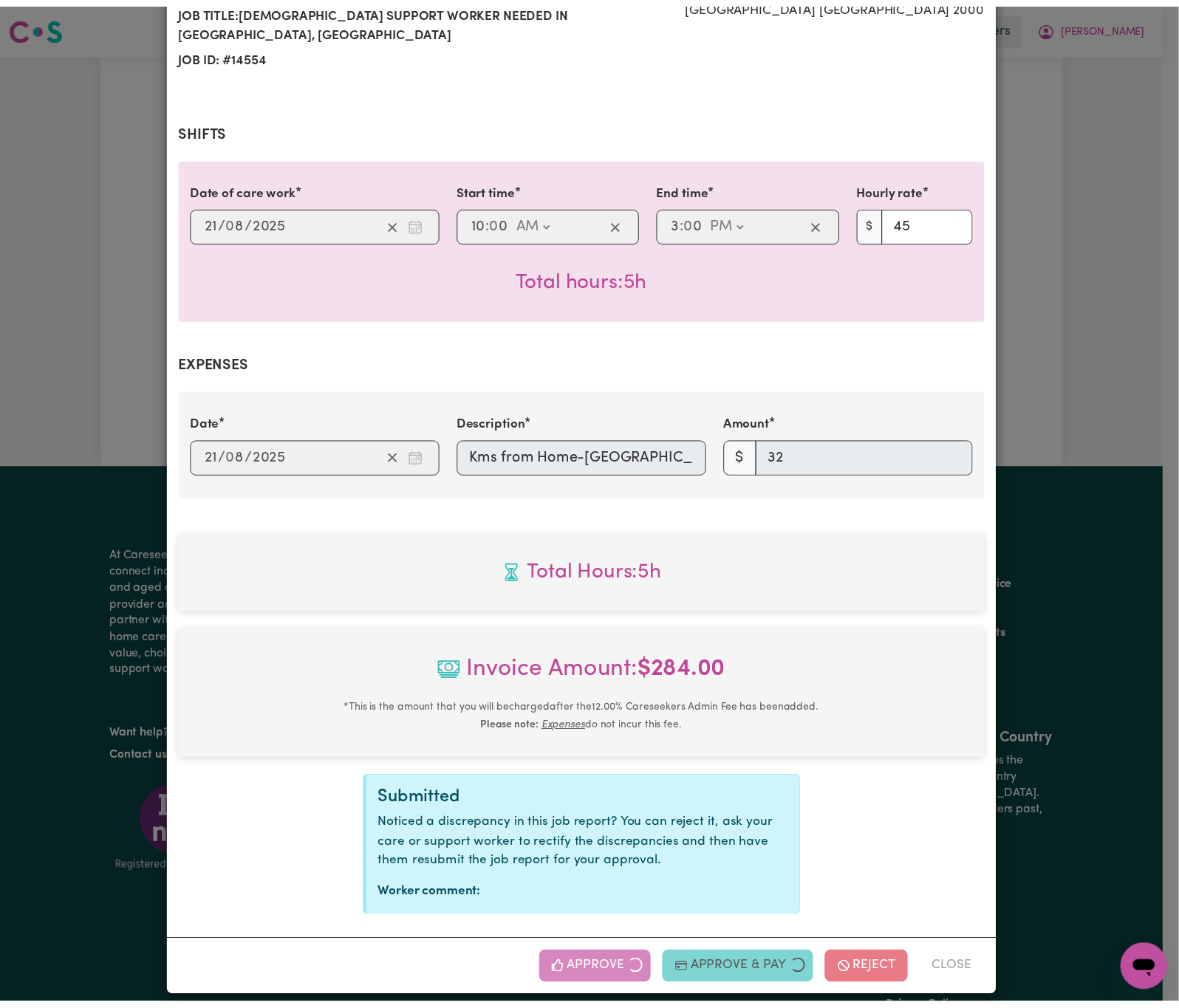
scroll to position [0, 0]
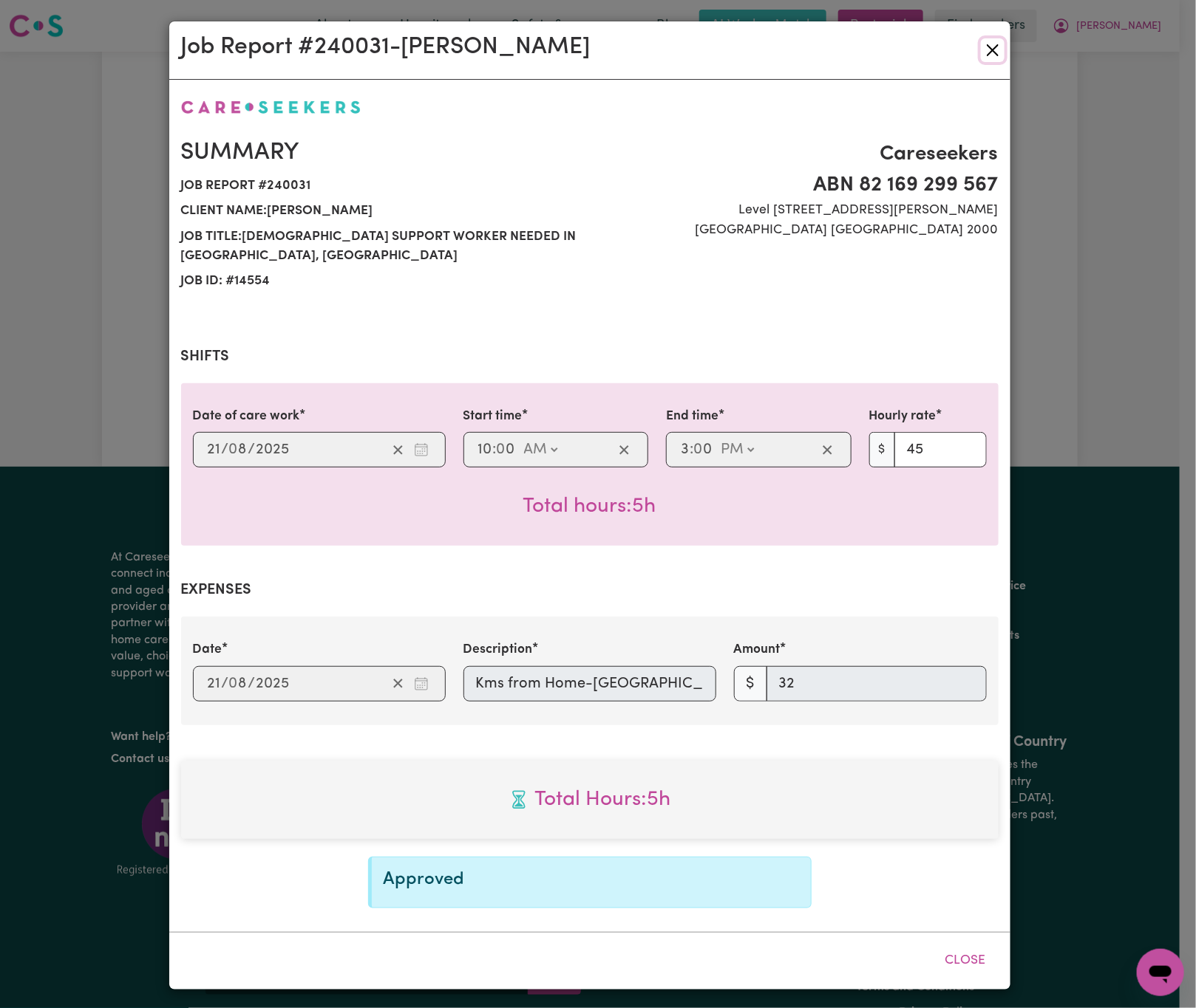
click at [994, 45] on button "Close" at bounding box center [992, 49] width 24 height 24
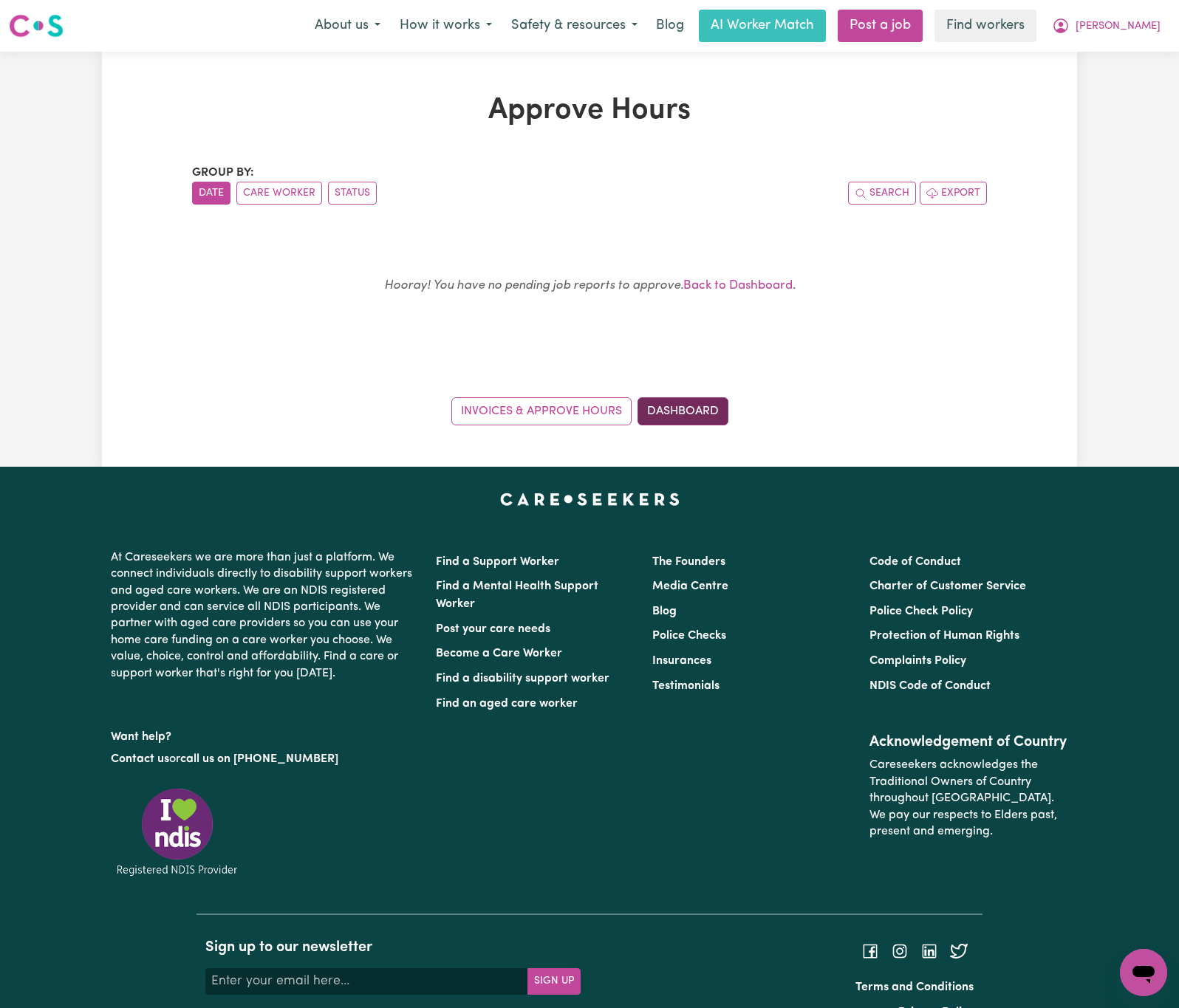
click at [704, 399] on link "Dashboard" at bounding box center [682, 411] width 90 height 28
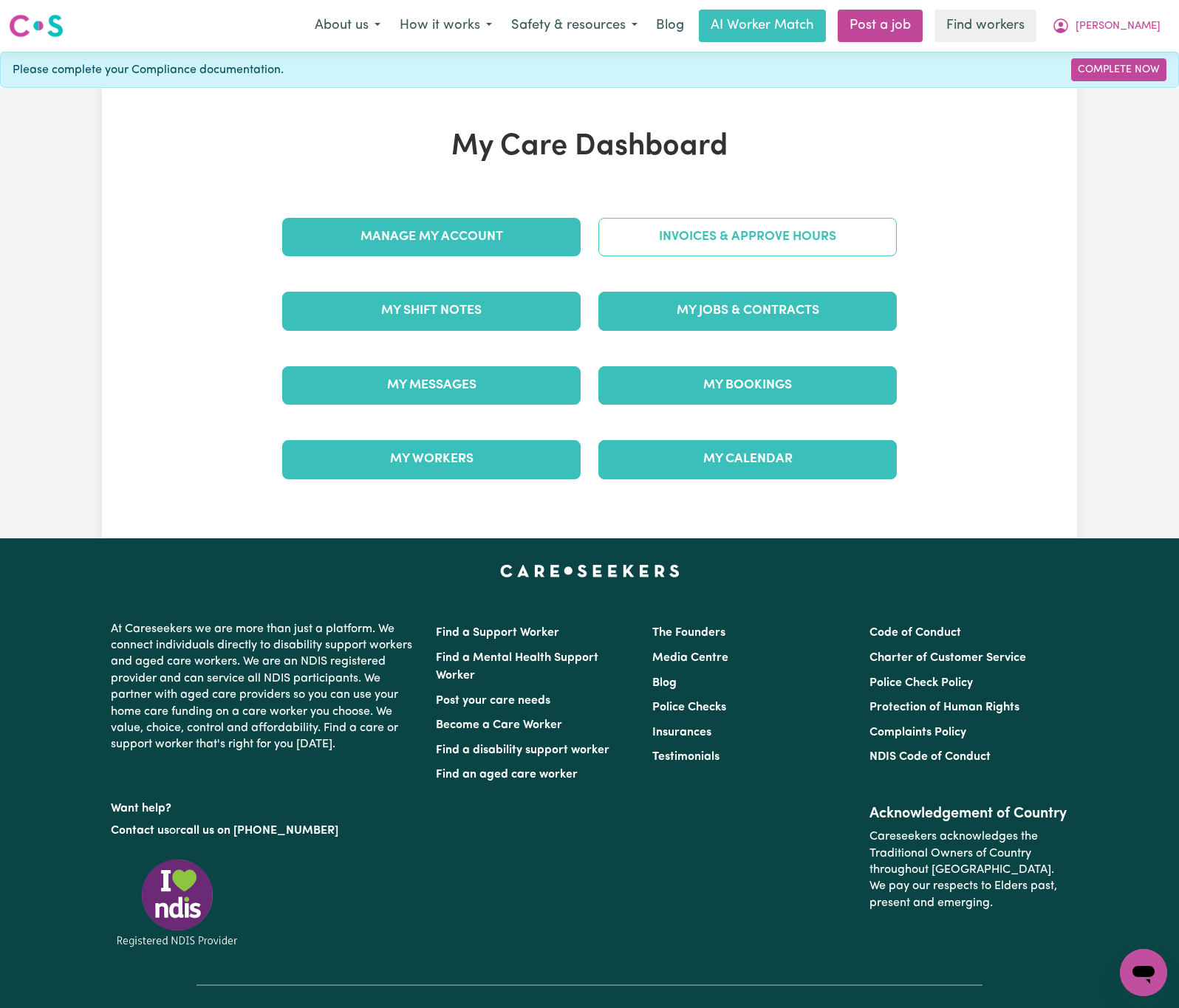
click at [820, 227] on link "Invoices & Approve Hours" at bounding box center [748, 237] width 299 height 38
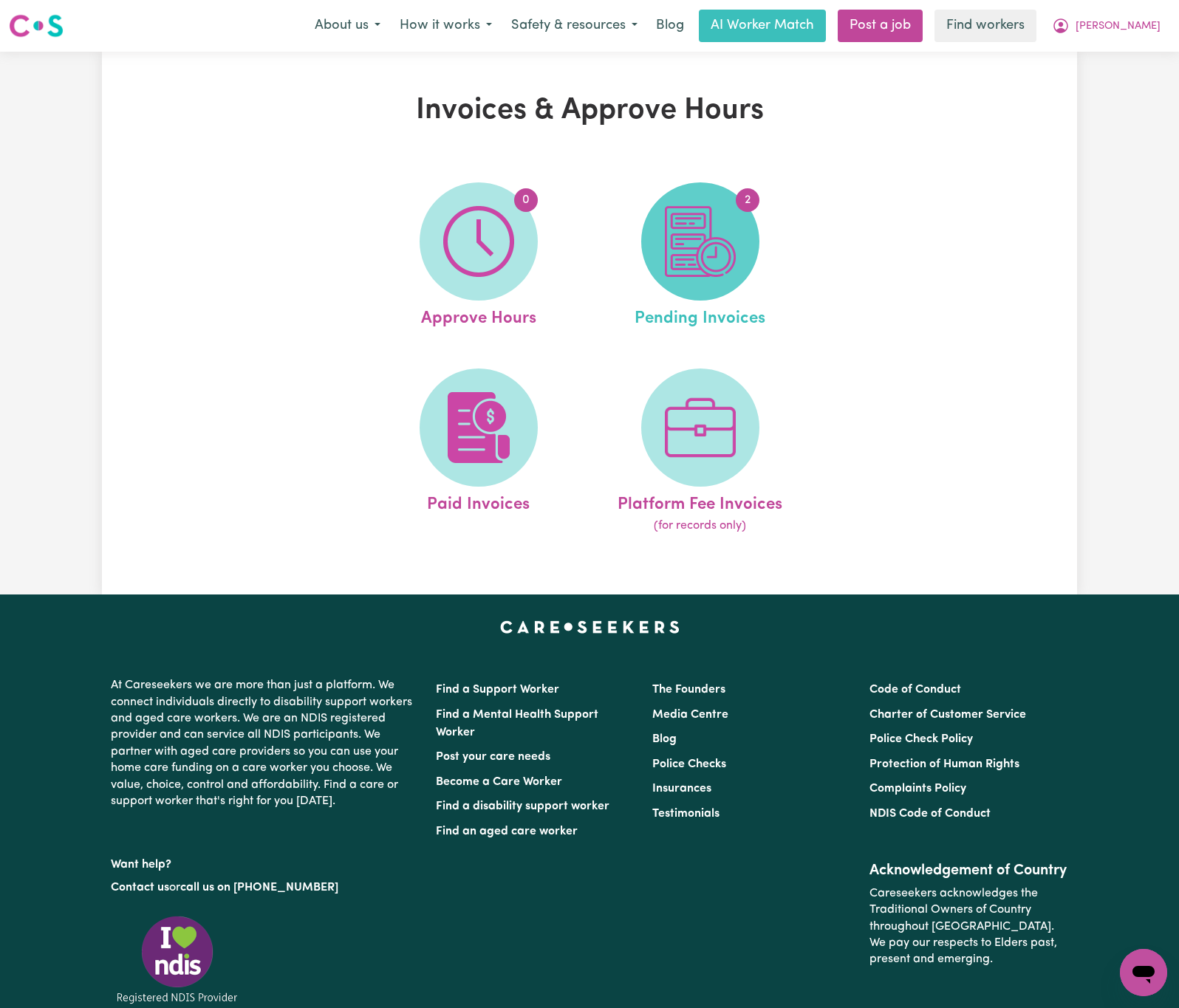
click at [737, 233] on span "2" at bounding box center [700, 242] width 118 height 118
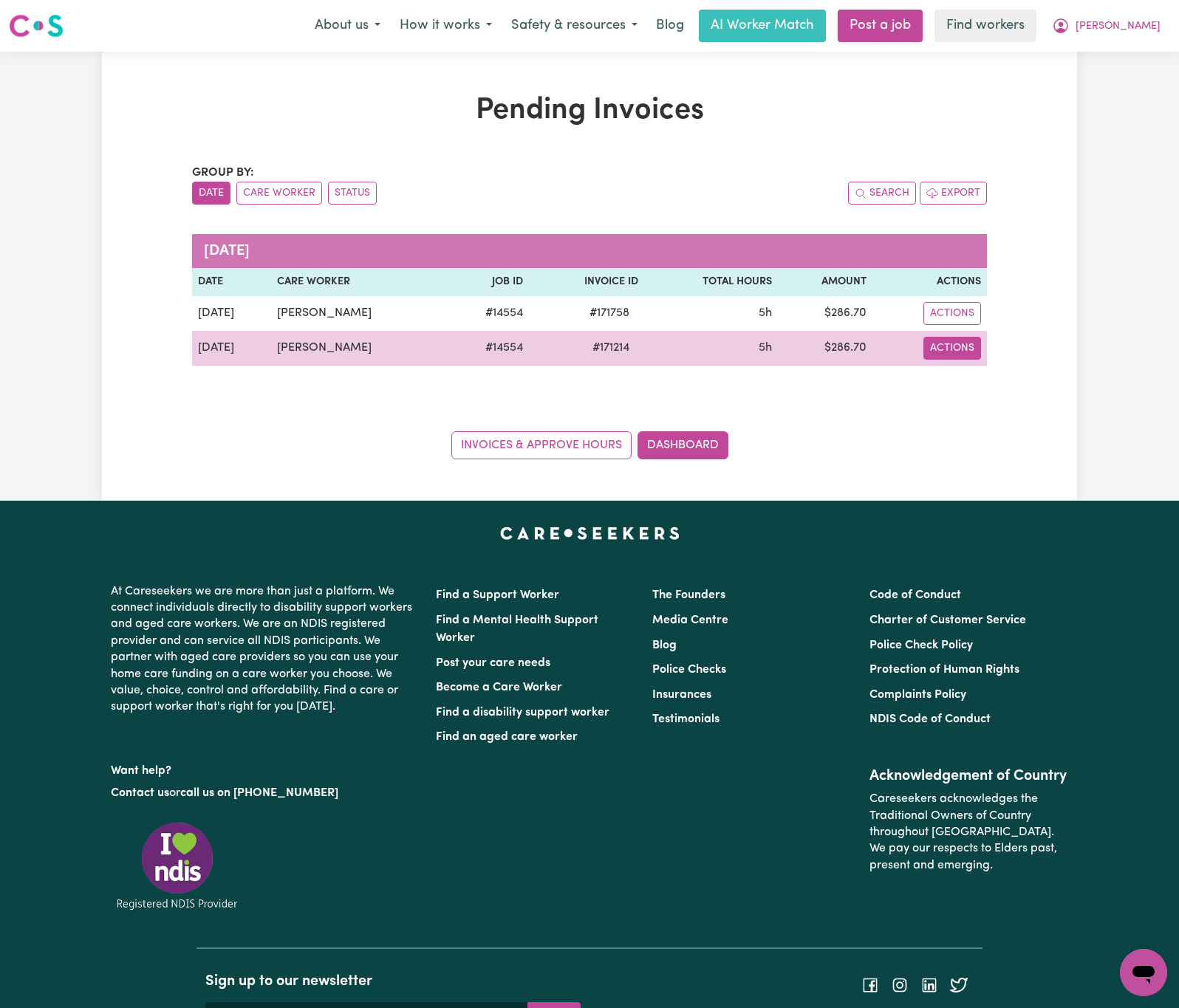
drag, startPoint x: 953, startPoint y: 348, endPoint x: 971, endPoint y: 360, distance: 21.6
click at [953, 325] on button "Actions" at bounding box center [952, 313] width 58 height 23
click at [988, 388] on link "Download Invoice" at bounding box center [996, 383] width 135 height 30
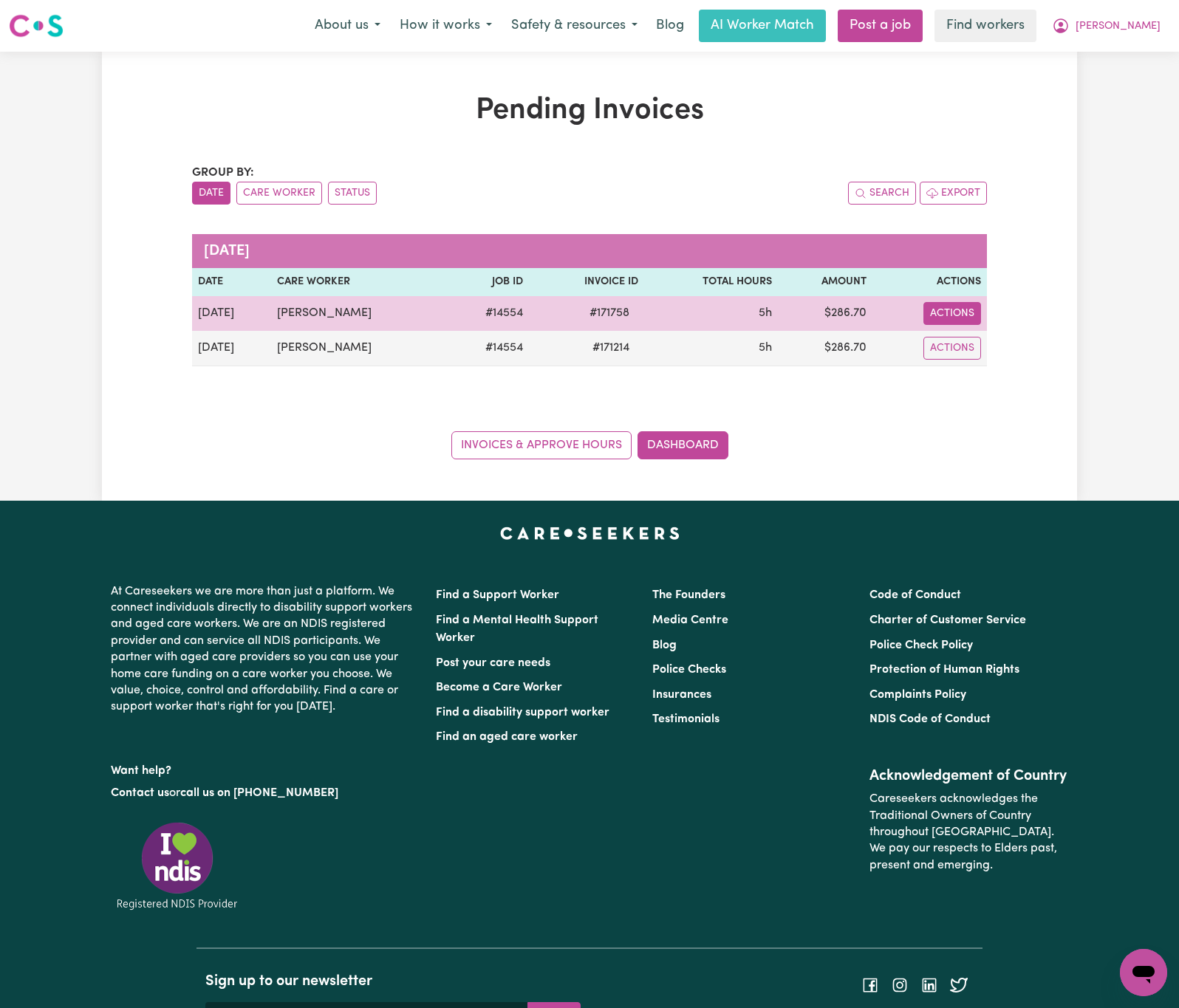
click at [962, 315] on button "Actions" at bounding box center [952, 313] width 58 height 23
click at [999, 342] on link "Download Invoice" at bounding box center [996, 348] width 135 height 30
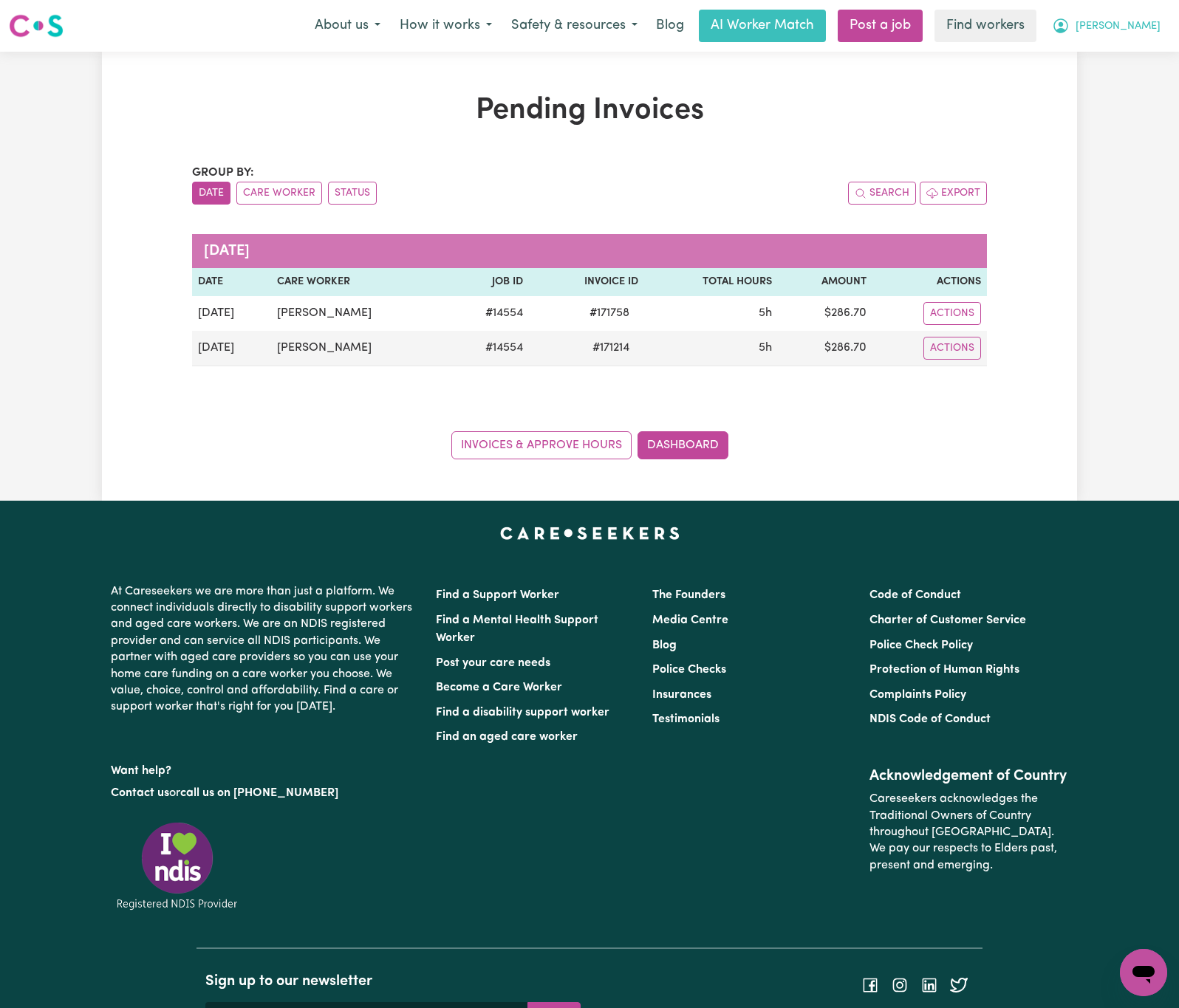
click at [1150, 18] on span "[PERSON_NAME]" at bounding box center [1117, 26] width 85 height 16
drag, startPoint x: 1153, startPoint y: 41, endPoint x: 1153, endPoint y: 55, distance: 14.0
click at [1153, 55] on link "My Dashboard" at bounding box center [1110, 57] width 117 height 28
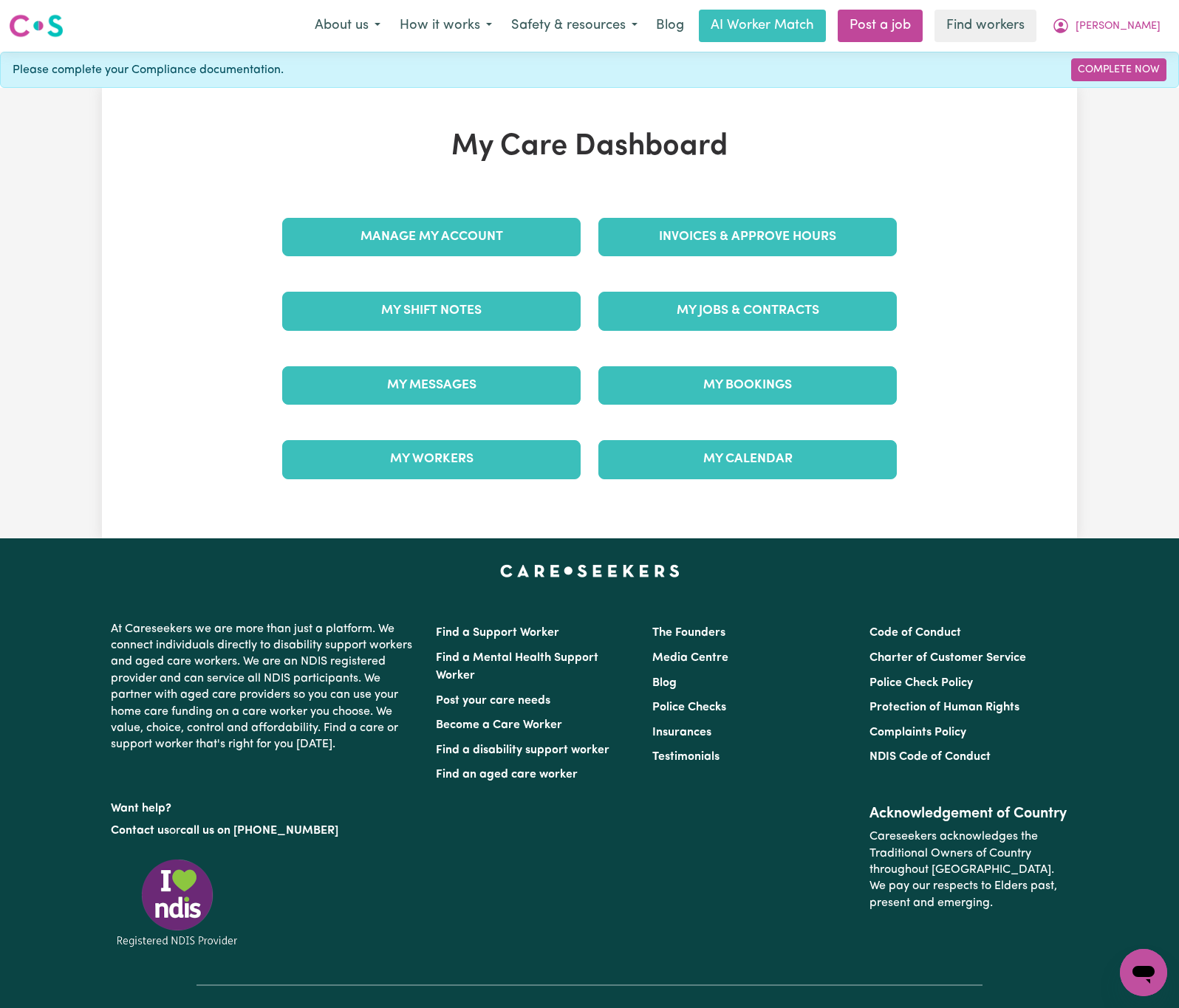
click at [486, 337] on div "My Shift Notes" at bounding box center [431, 311] width 316 height 74
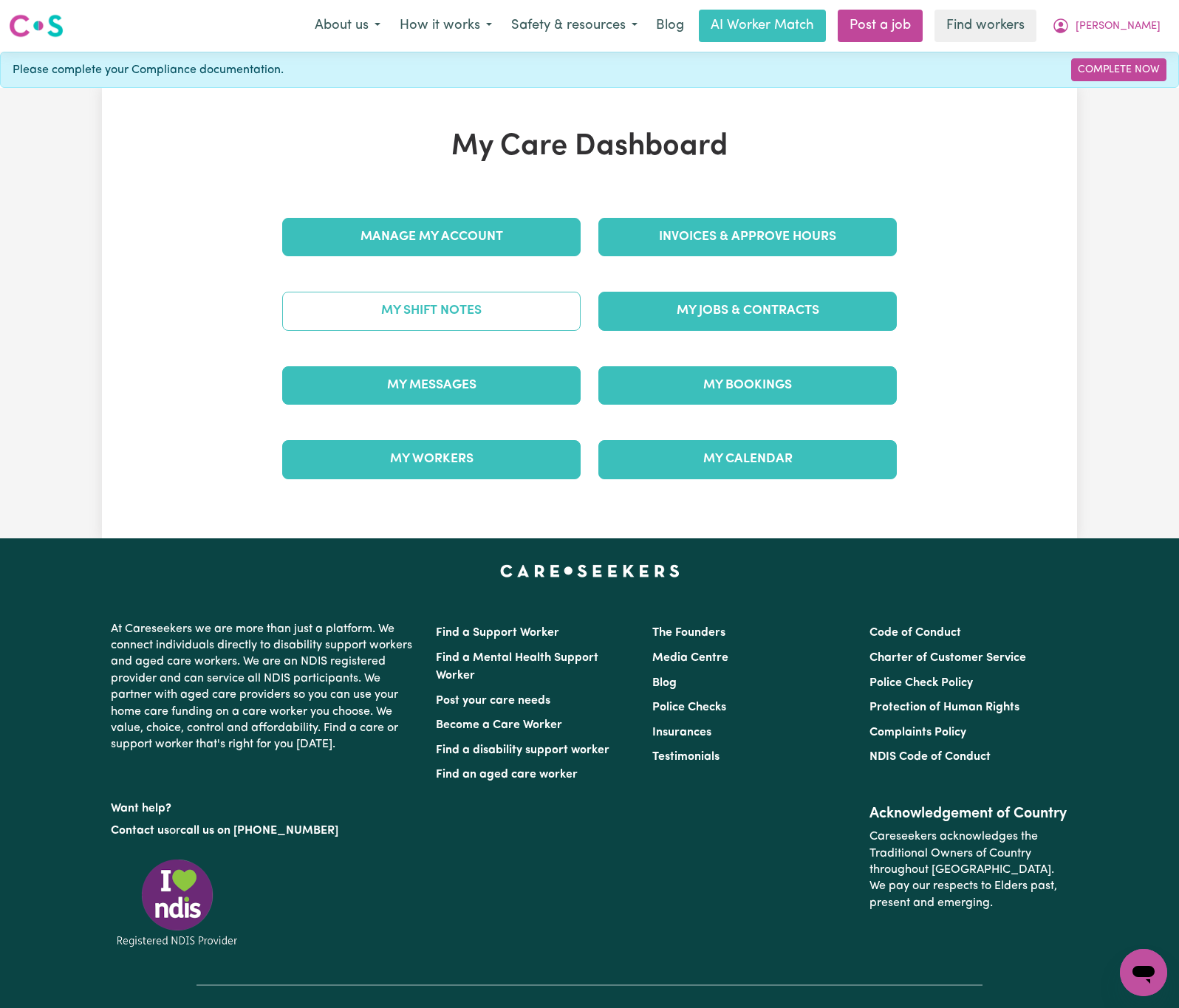
click at [507, 306] on link "My Shift Notes" at bounding box center [431, 311] width 299 height 38
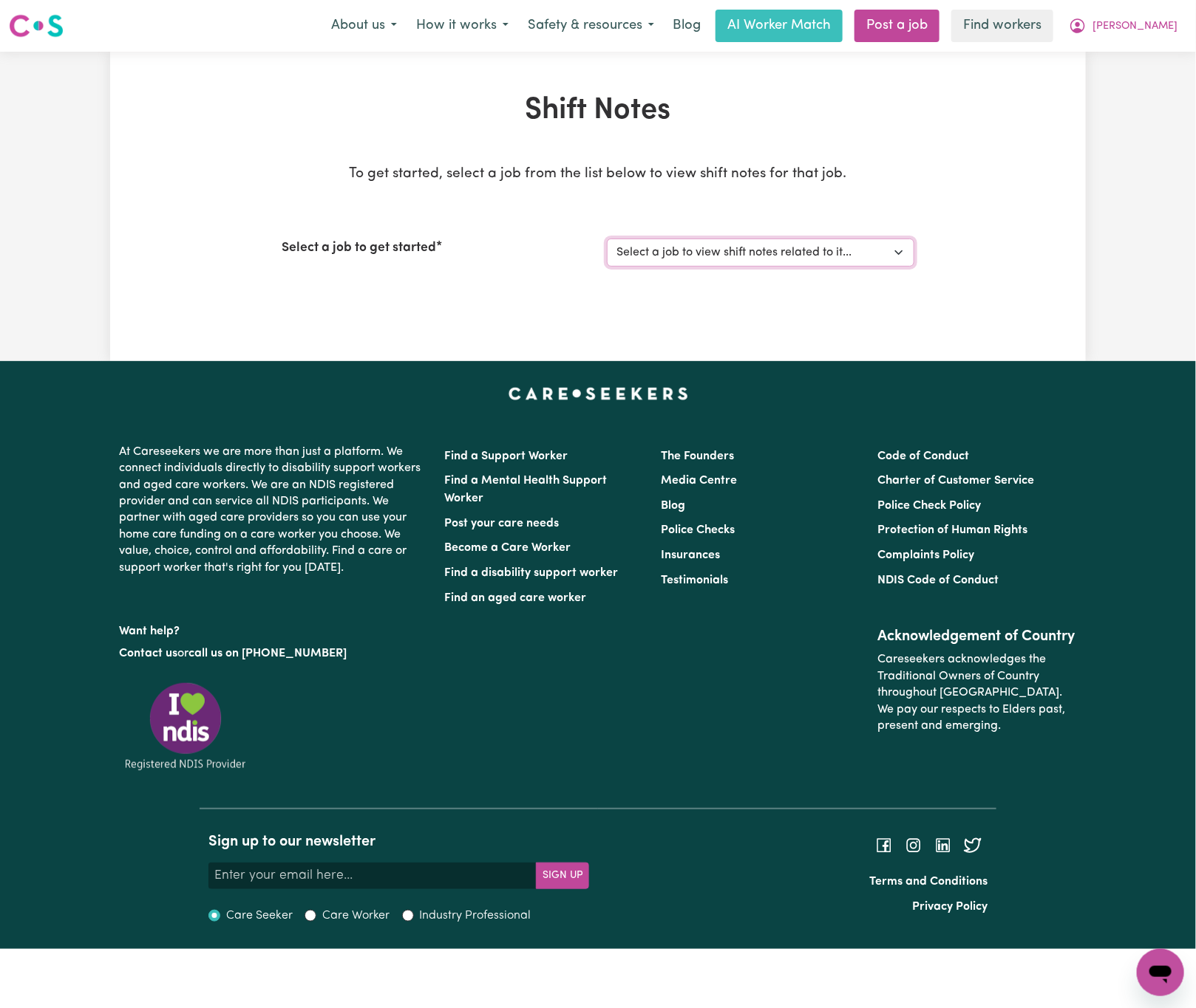
click at [729, 249] on select "Select a job to view shift notes related to it... [DEMOGRAPHIC_DATA] Support Wo…" at bounding box center [760, 252] width 308 height 28
select select "14554"
click at [607, 239] on select "Select a job to view shift notes related to it... [DEMOGRAPHIC_DATA] Support Wo…" at bounding box center [760, 252] width 308 height 28
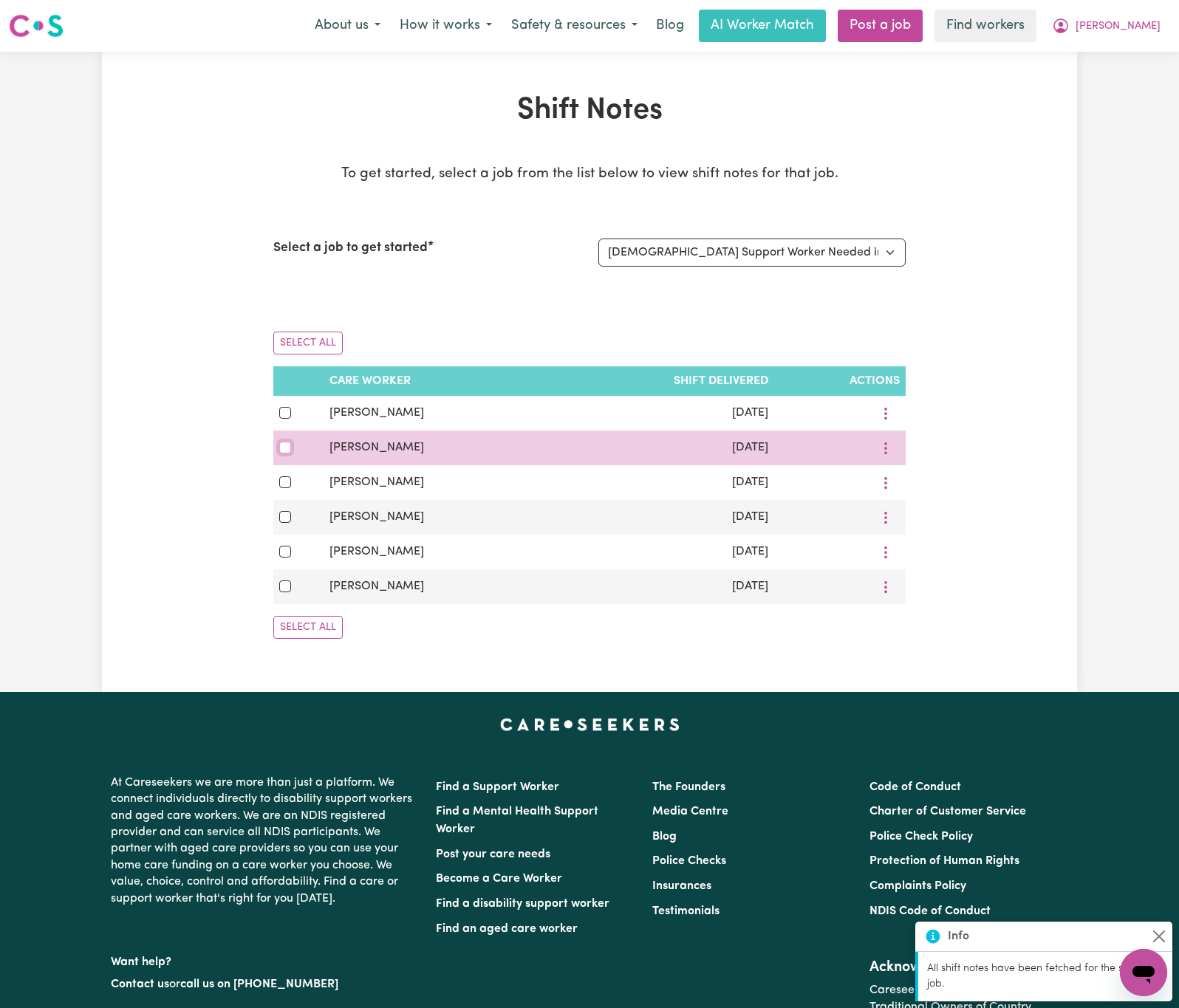
click at [282, 450] on input "checkbox" at bounding box center [285, 447] width 11 height 11
checkbox input "true"
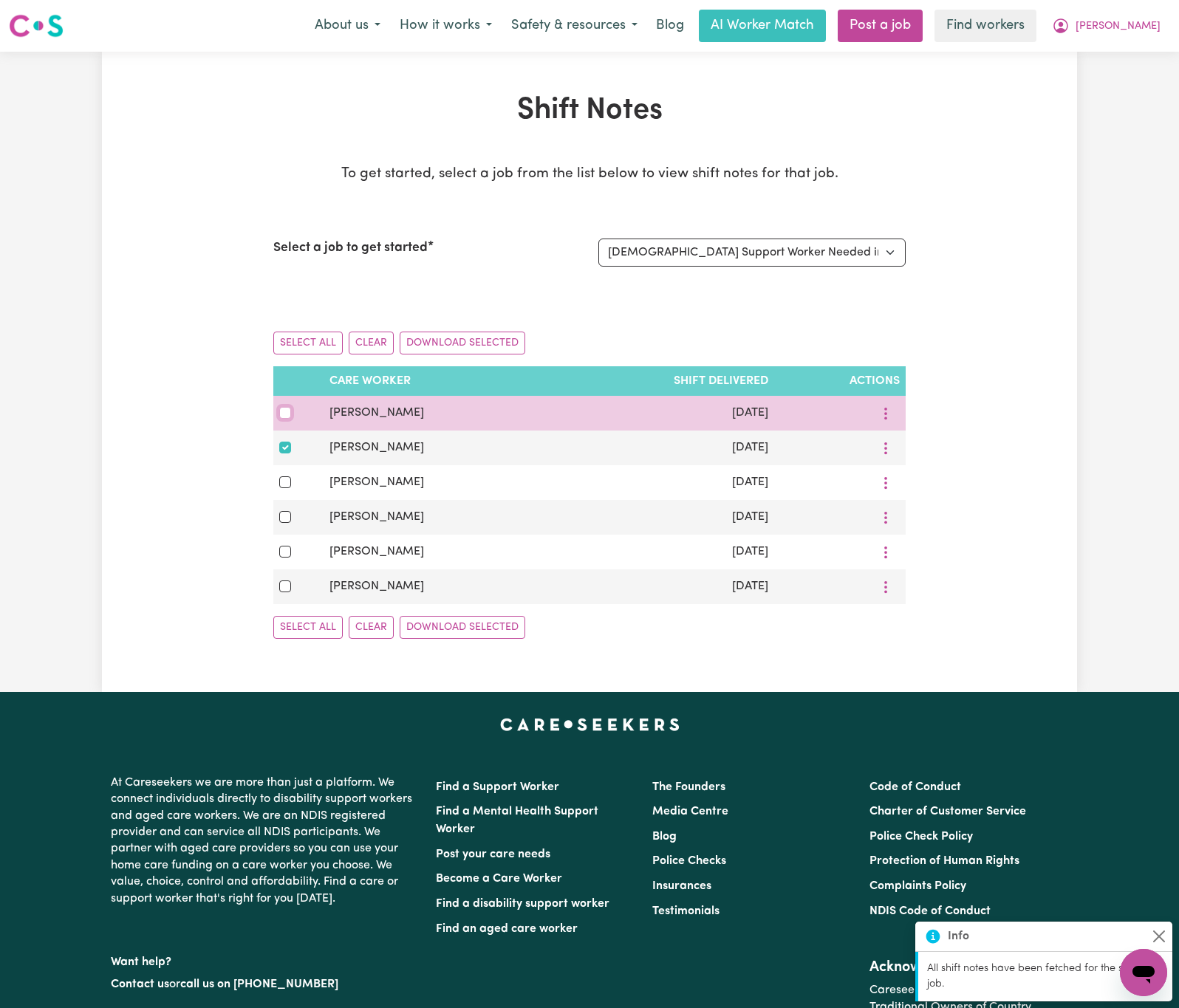
click at [285, 412] on input "checkbox" at bounding box center [285, 413] width 11 height 11
checkbox input "true"
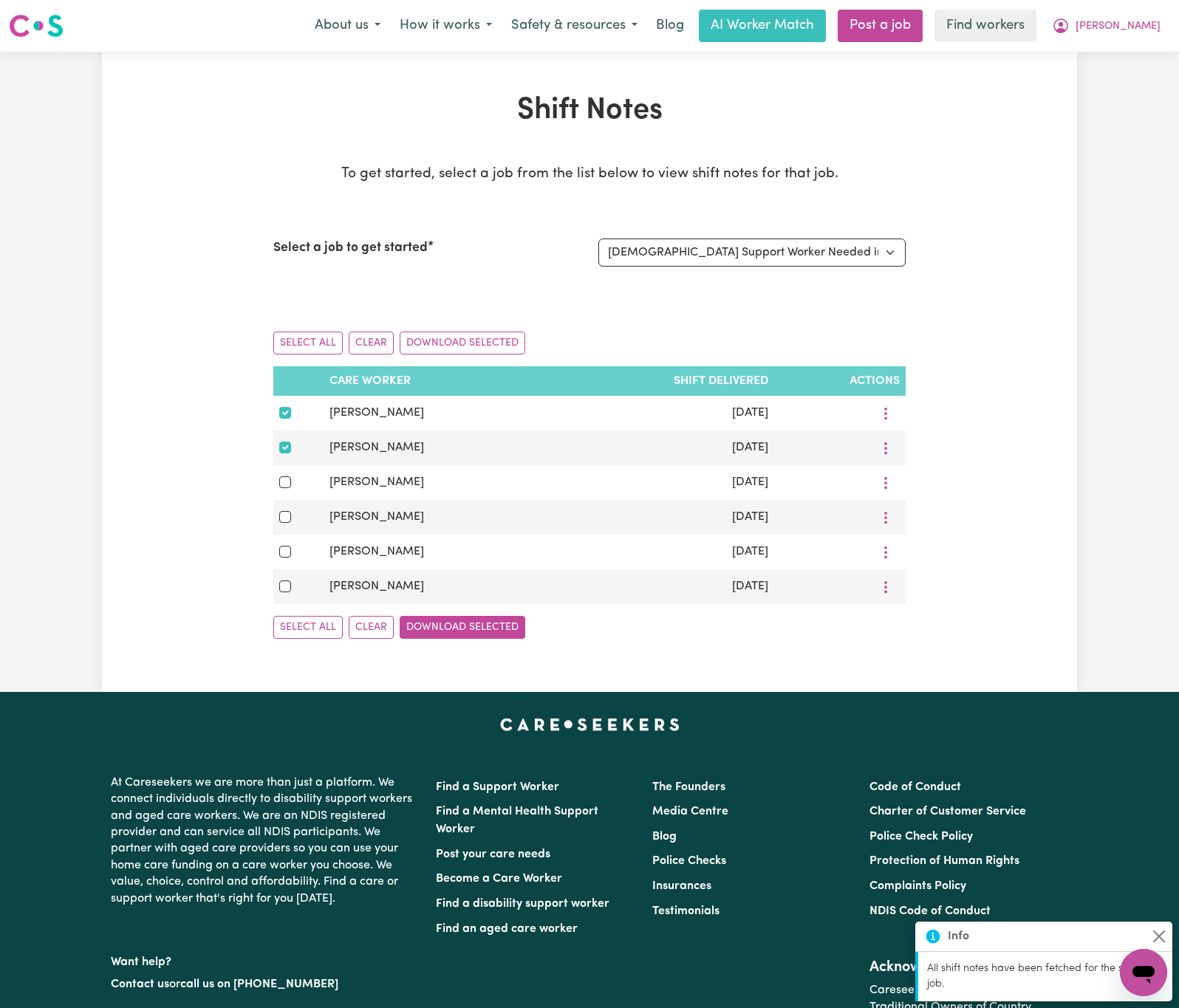
click at [453, 637] on button "Download Selected" at bounding box center [462, 627] width 126 height 23
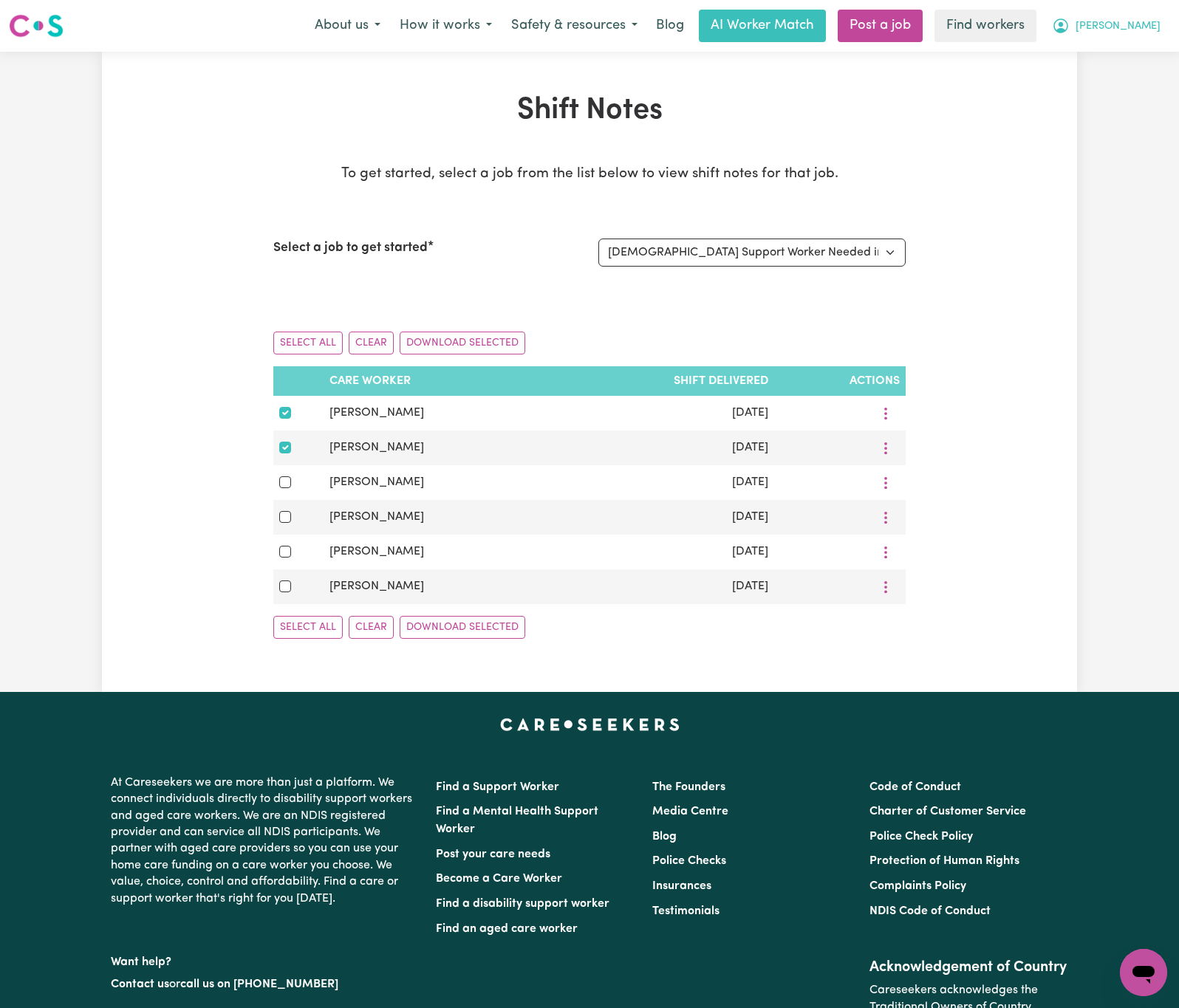
drag, startPoint x: 1152, startPoint y: 25, endPoint x: 1148, endPoint y: 31, distance: 7.2
click at [1152, 25] on span "[PERSON_NAME]" at bounding box center [1117, 26] width 85 height 16
click at [1139, 63] on link "My Dashboard" at bounding box center [1110, 57] width 117 height 28
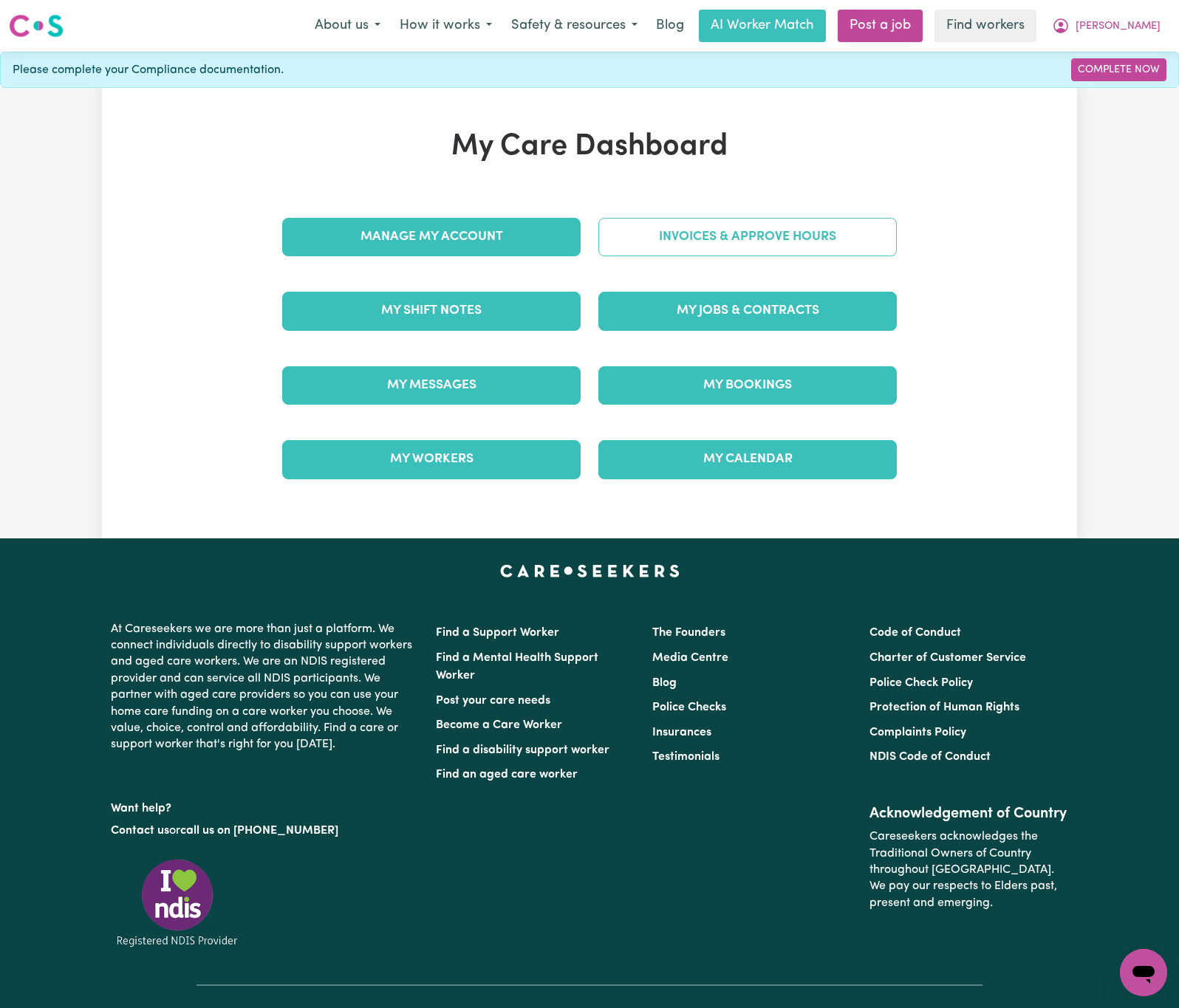
click at [886, 240] on link "Invoices & Approve Hours" at bounding box center [748, 237] width 299 height 38
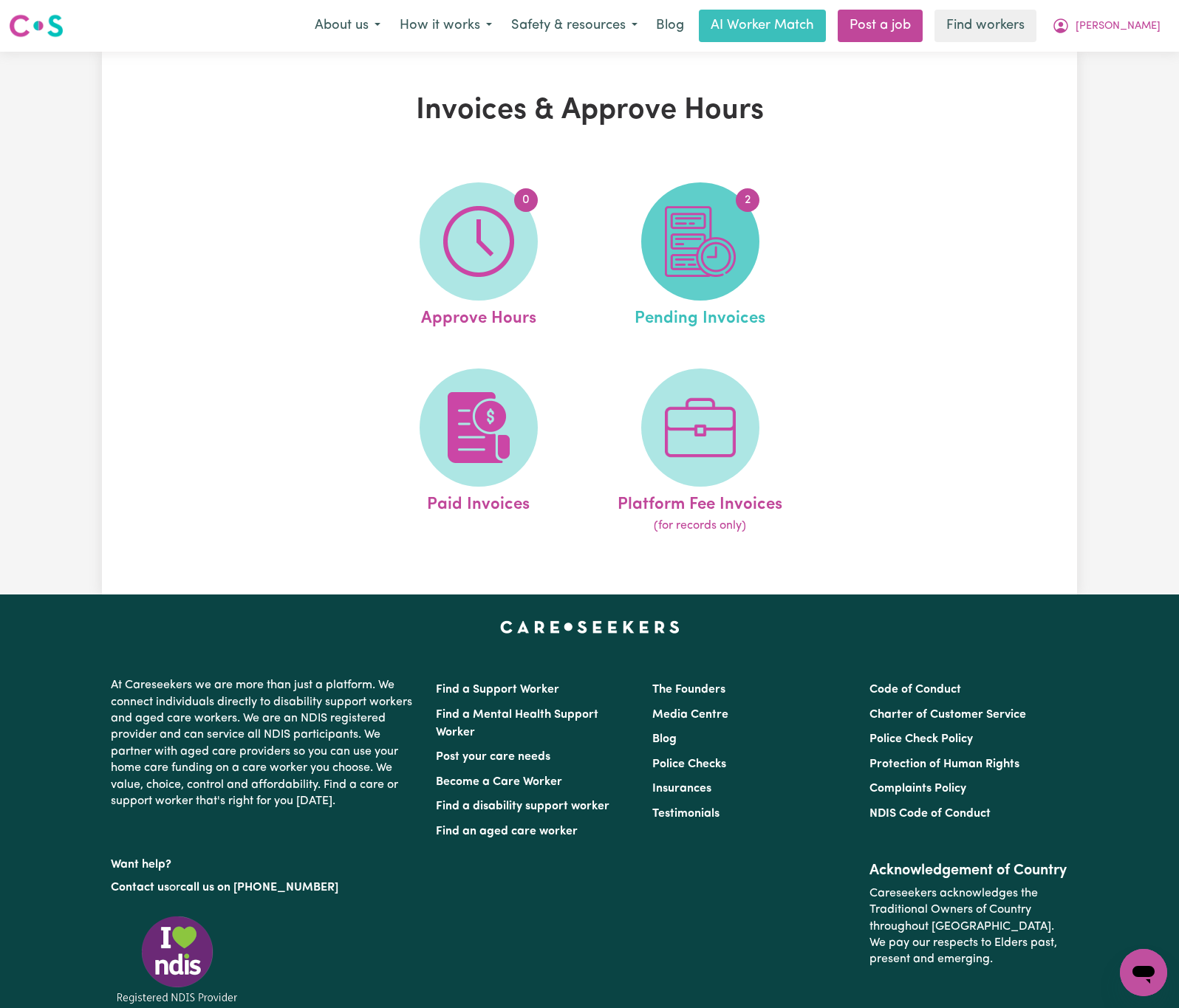
click at [743, 252] on span "2" at bounding box center [700, 242] width 118 height 118
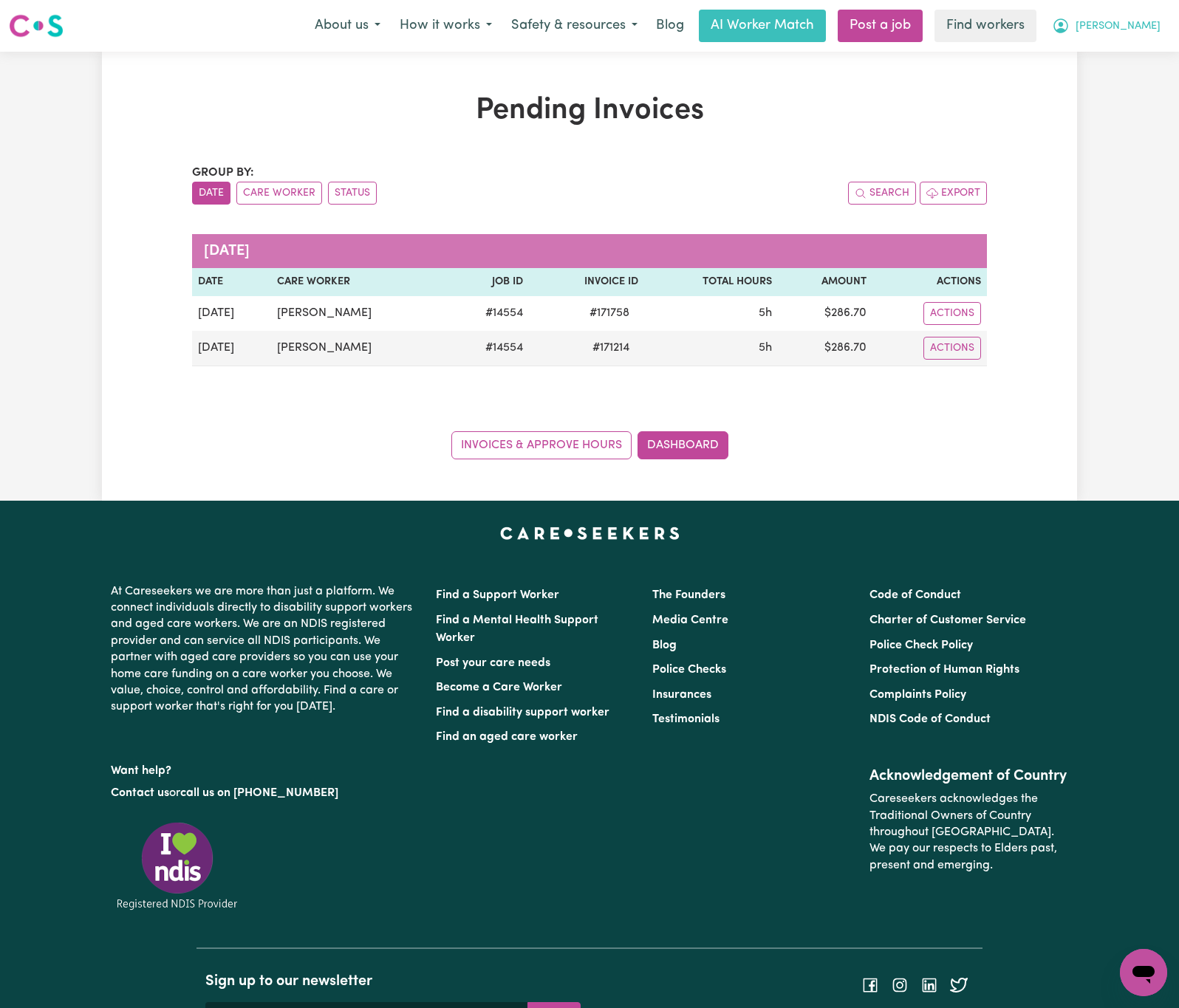
click at [1130, 13] on button "[PERSON_NAME]" at bounding box center [1106, 26] width 128 height 31
click at [1130, 81] on link "Logout" at bounding box center [1110, 85] width 117 height 28
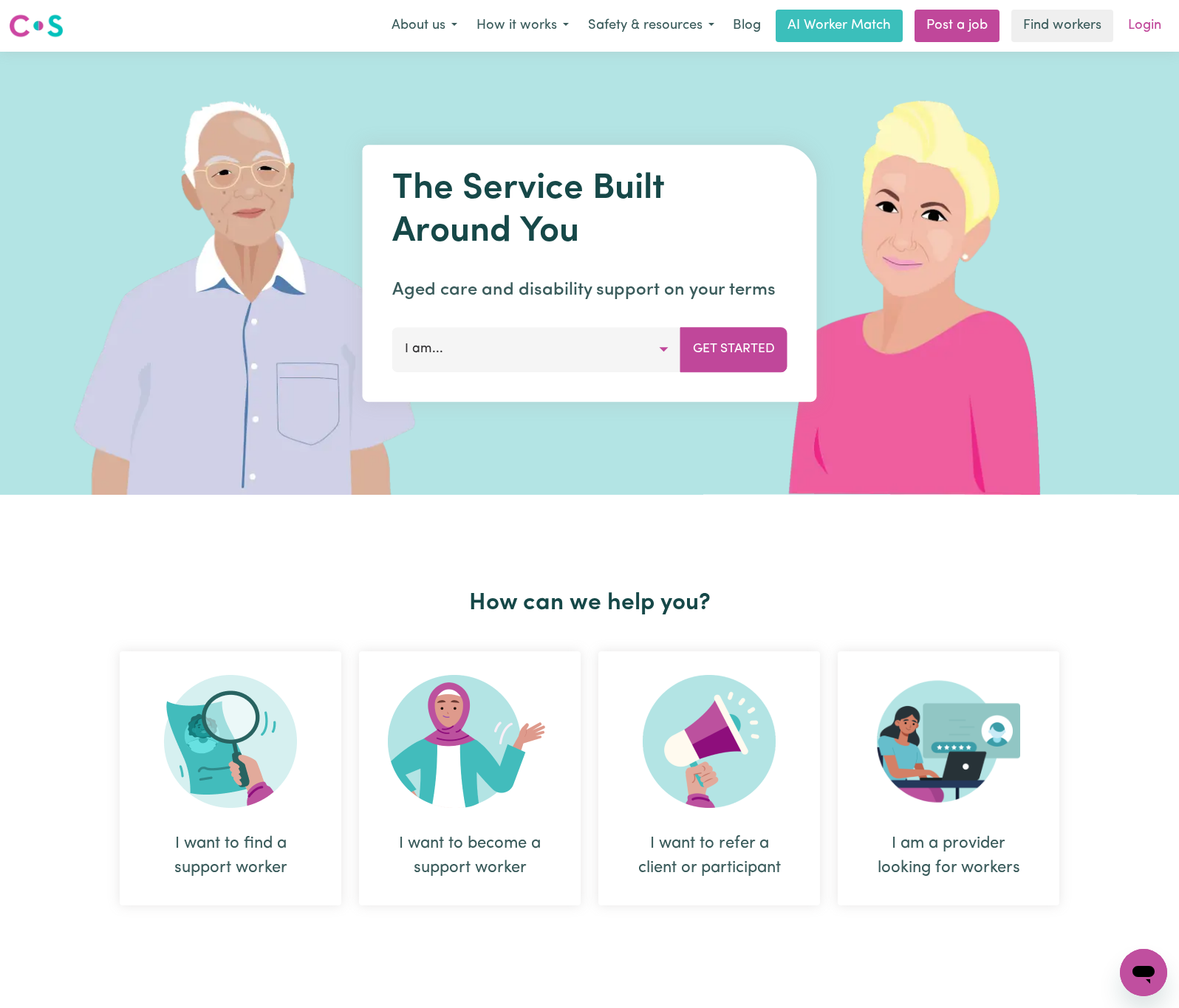
click at [1142, 27] on link "Login" at bounding box center [1145, 26] width 51 height 32
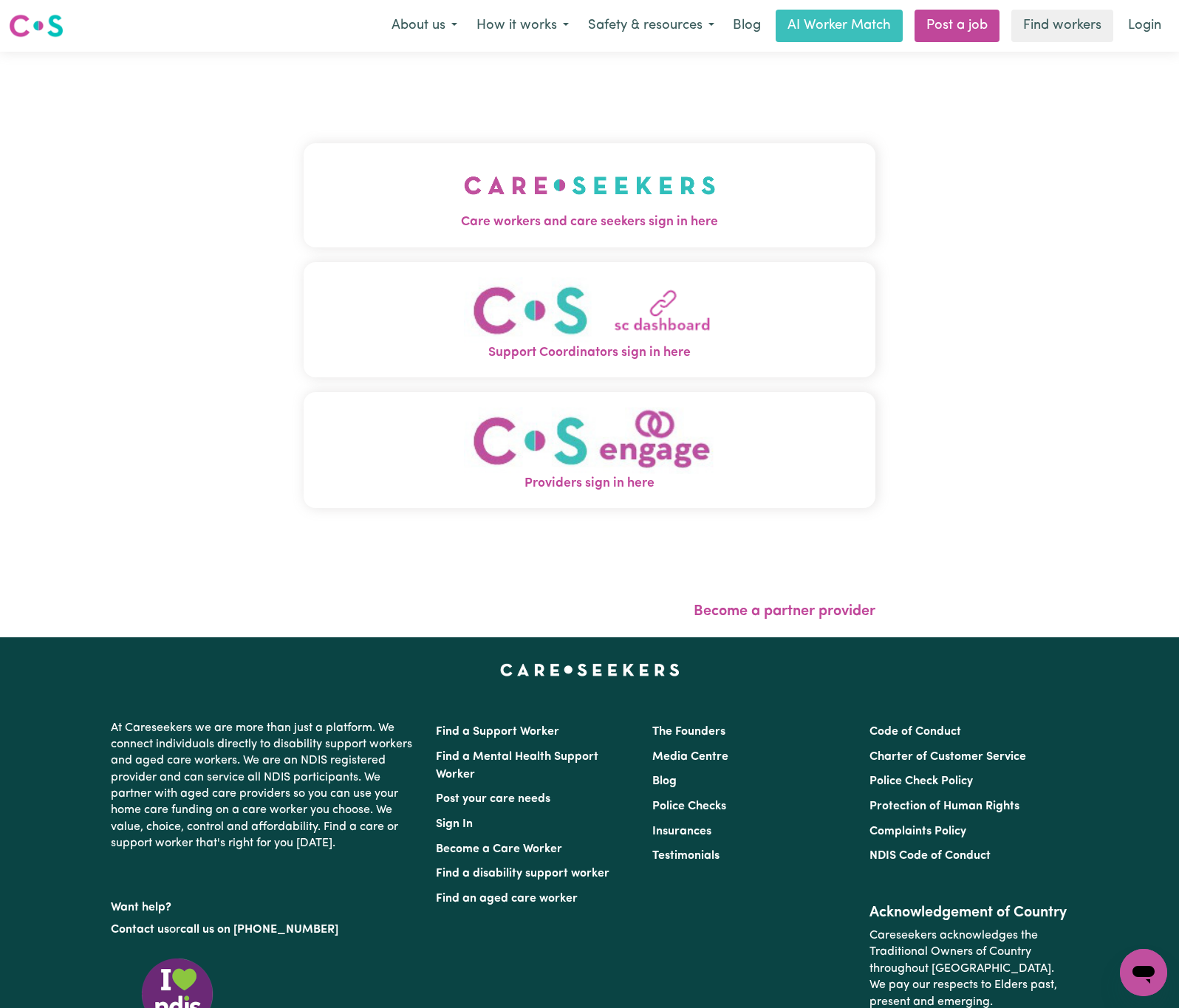
click at [463, 190] on img "Care workers and care seekers sign in here" at bounding box center [589, 185] width 252 height 54
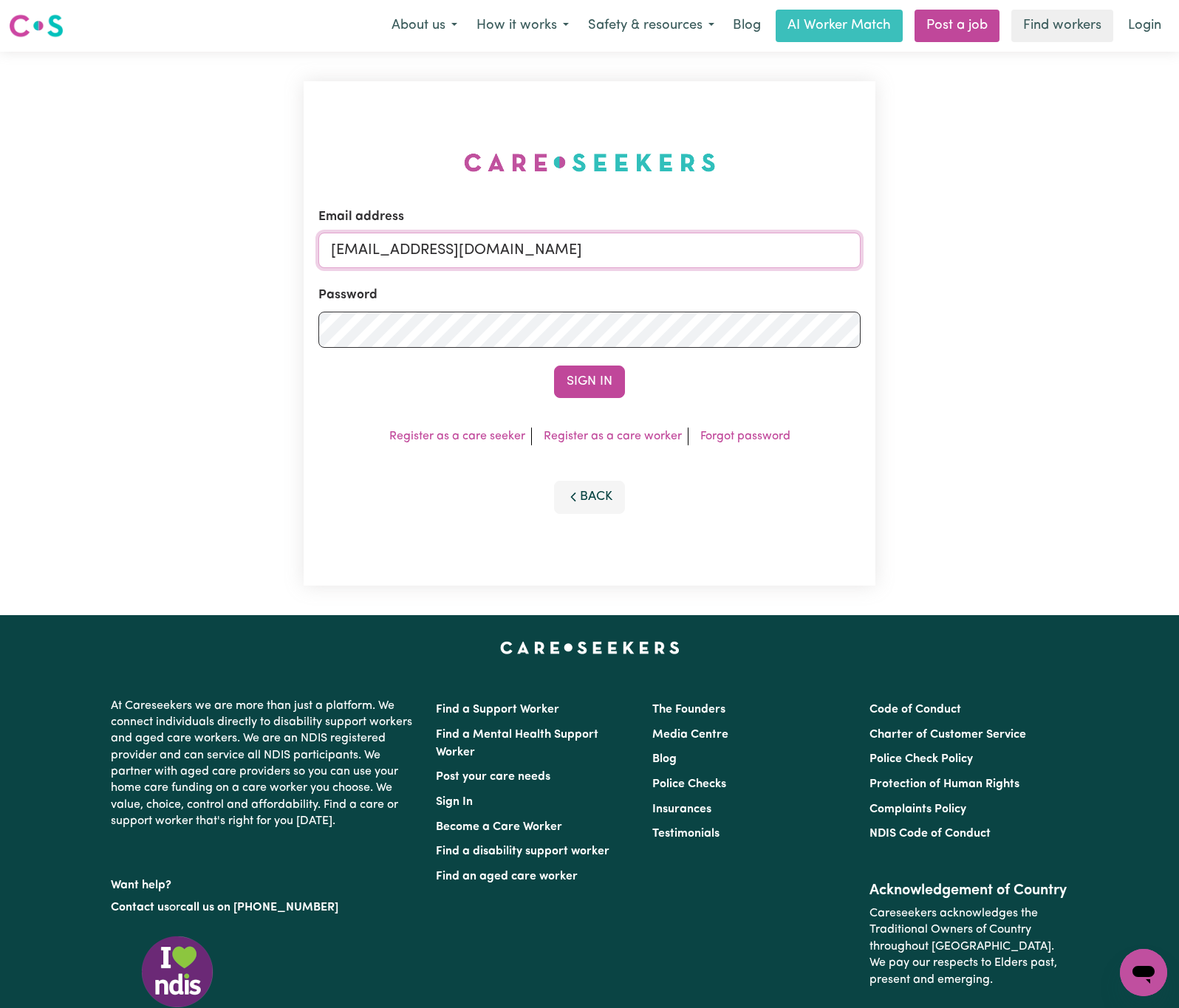
drag, startPoint x: 412, startPoint y: 242, endPoint x: 1049, endPoint y: 244, distance: 637.0
click at [1054, 245] on div "Email address [EMAIL_ADDRESS][DOMAIN_NAME] Password Sign In Register as a care …" at bounding box center [589, 333] width 1179 height 563
paste input "<[EMAIL_ADDRESS][DOMAIN_NAME]"
click at [410, 250] on input "superuser~<[EMAIL_ADDRESS][DOMAIN_NAME]" at bounding box center [590, 249] width 542 height 35
type input "superuser~[EMAIL_ADDRESS][DOMAIN_NAME]"
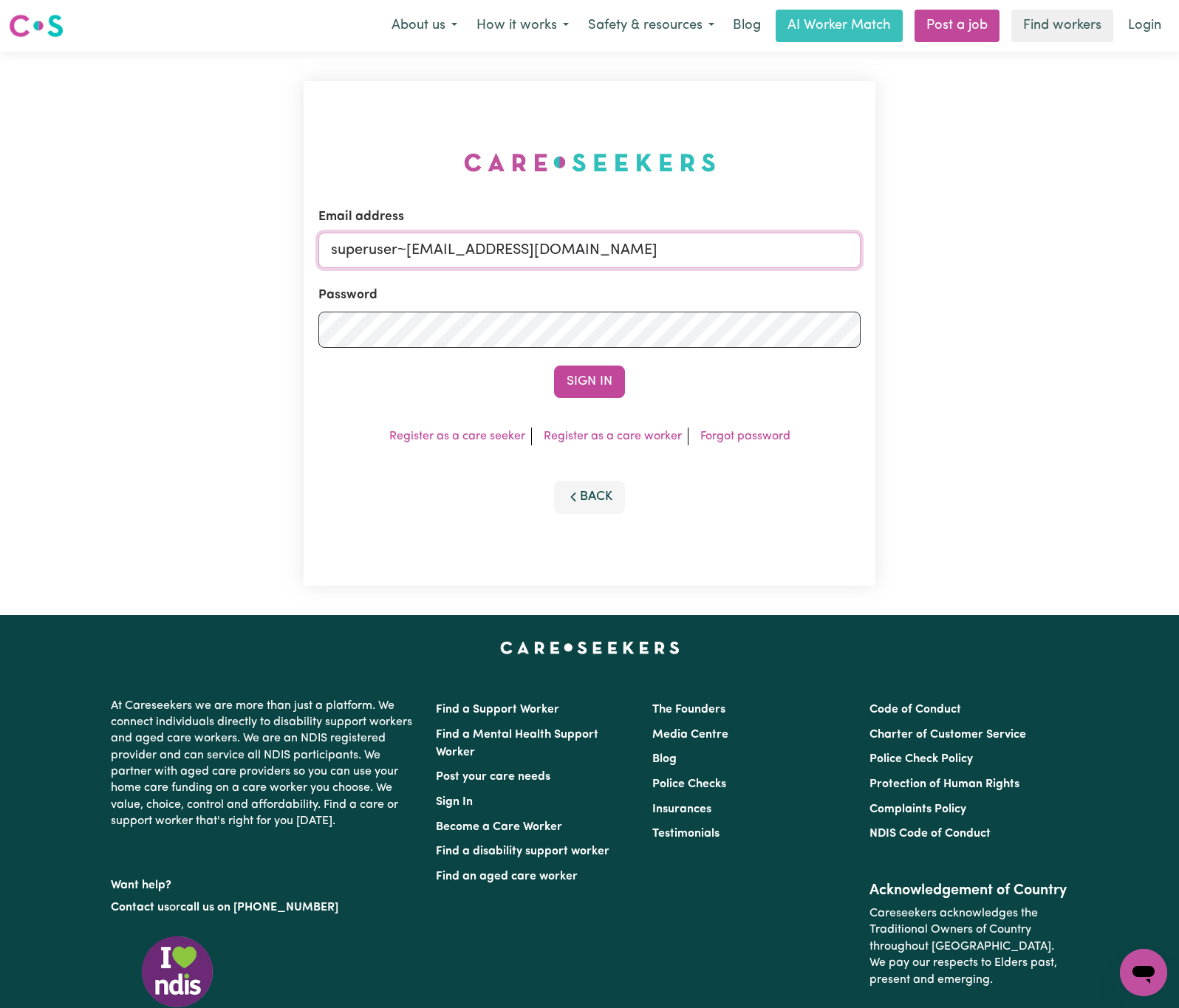
click at [554, 366] on button "Sign In" at bounding box center [589, 382] width 71 height 32
